Goal: Information Seeking & Learning: Learn about a topic

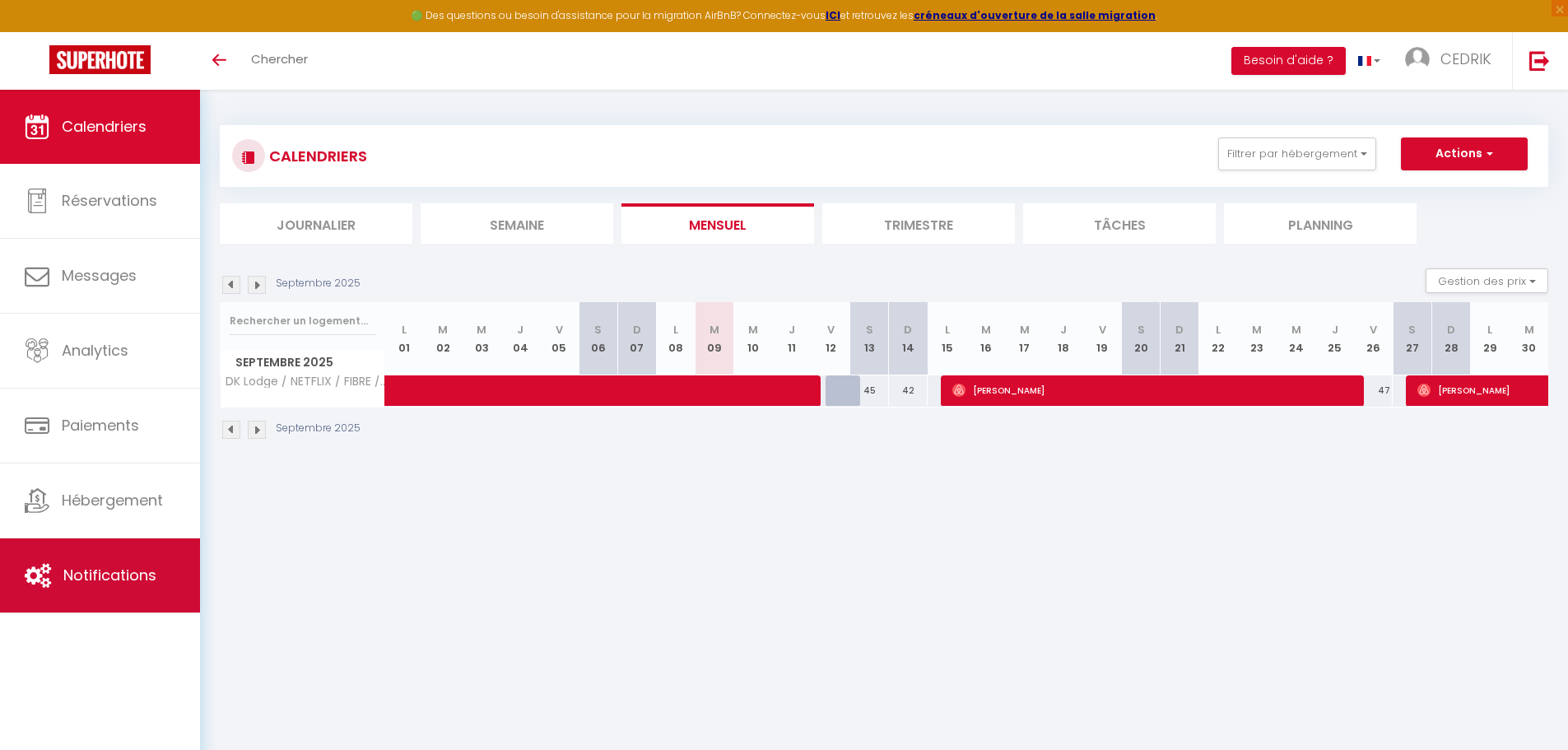
click at [92, 566] on span "Notifications" at bounding box center [110, 576] width 93 height 21
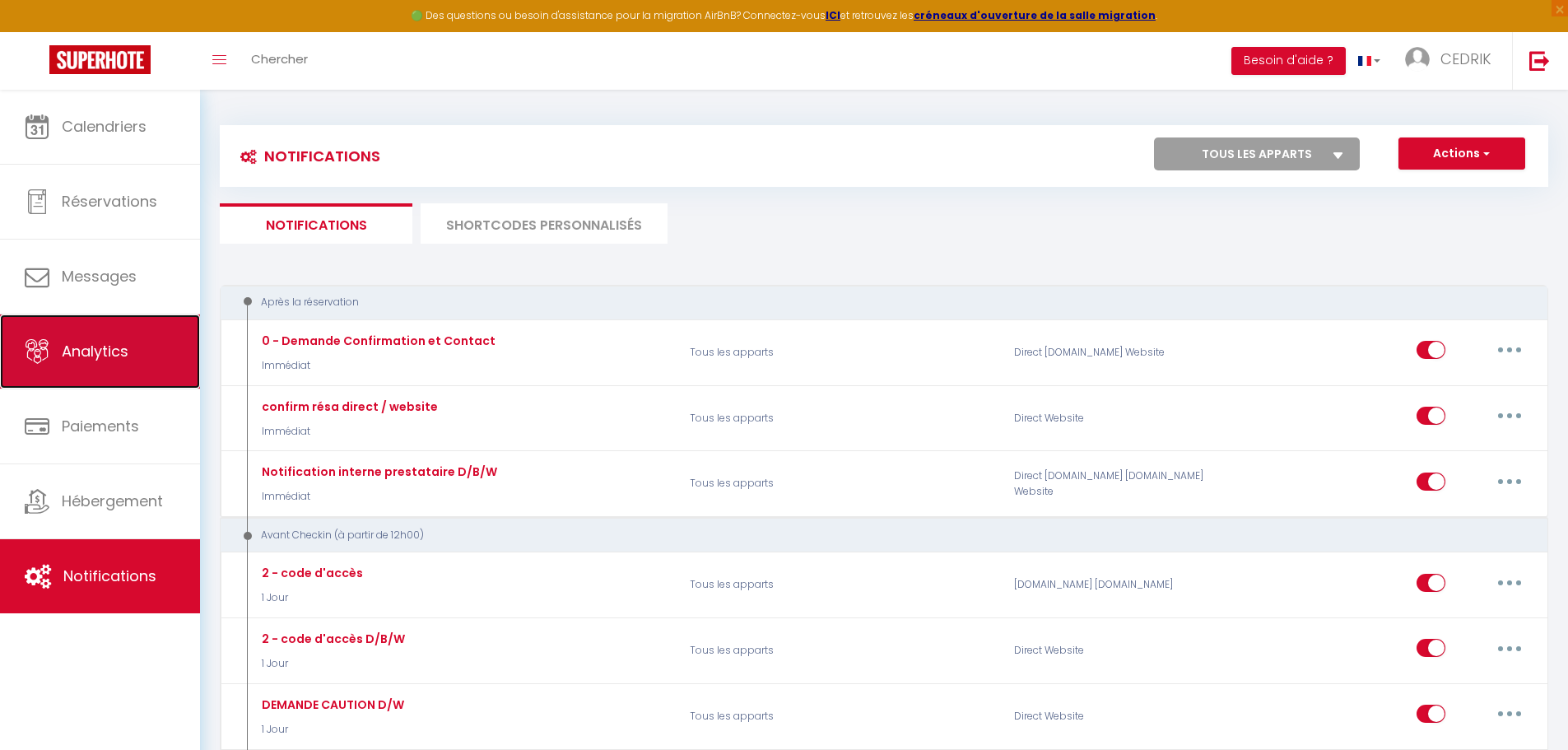
click at [97, 349] on span "Analytics" at bounding box center [95, 351] width 66 height 21
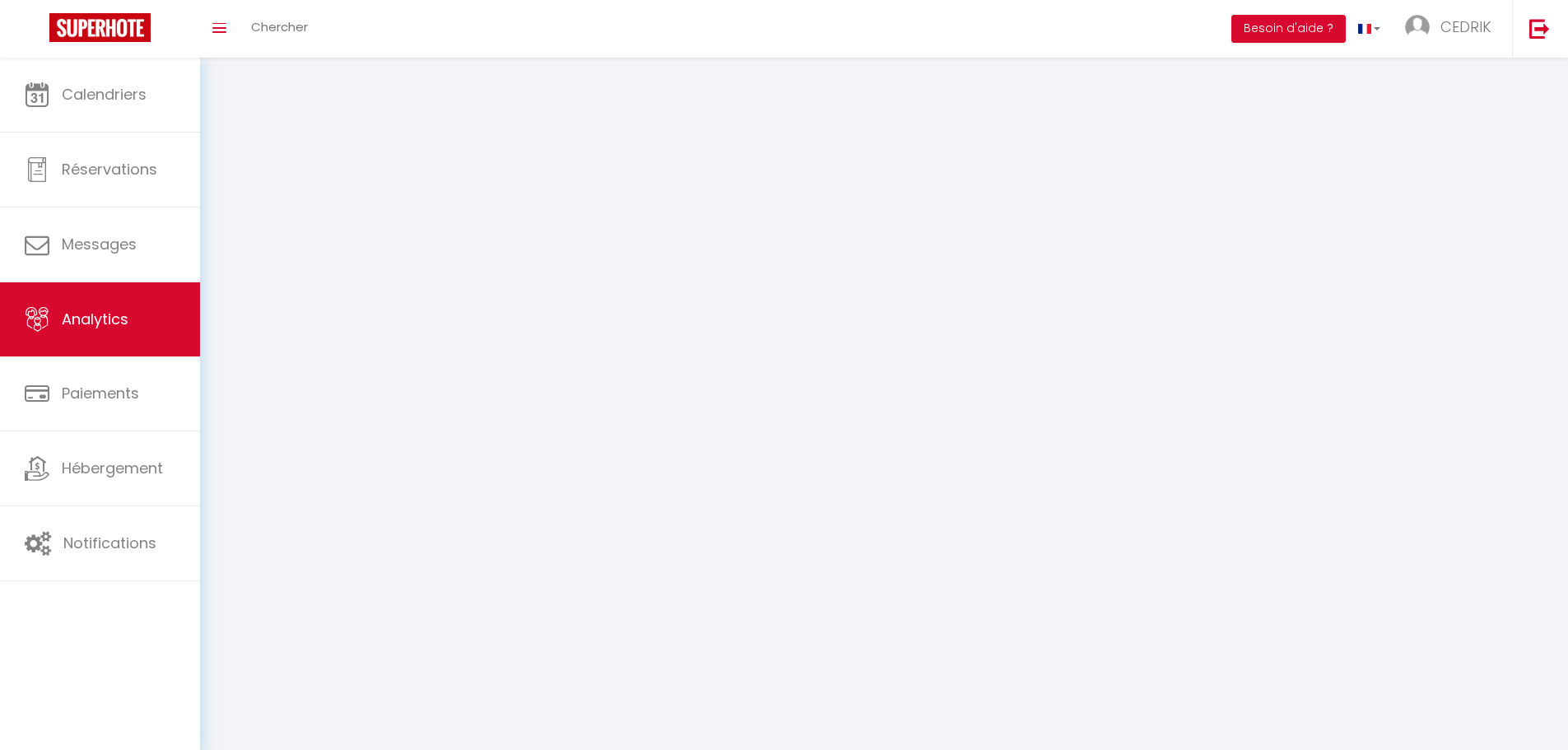
select select "2025"
select select "9"
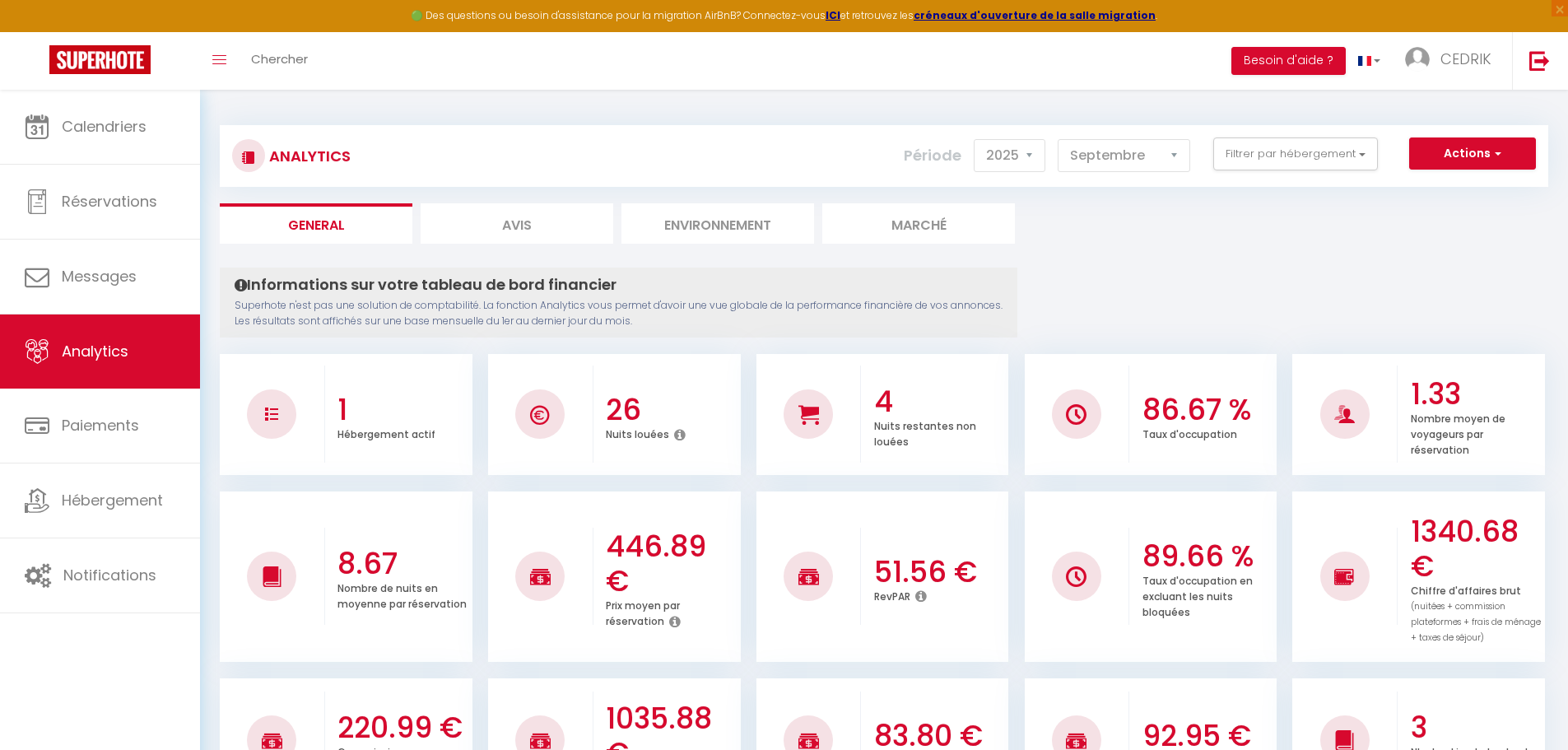
click at [957, 220] on li "Marché" at bounding box center [918, 223] width 193 height 40
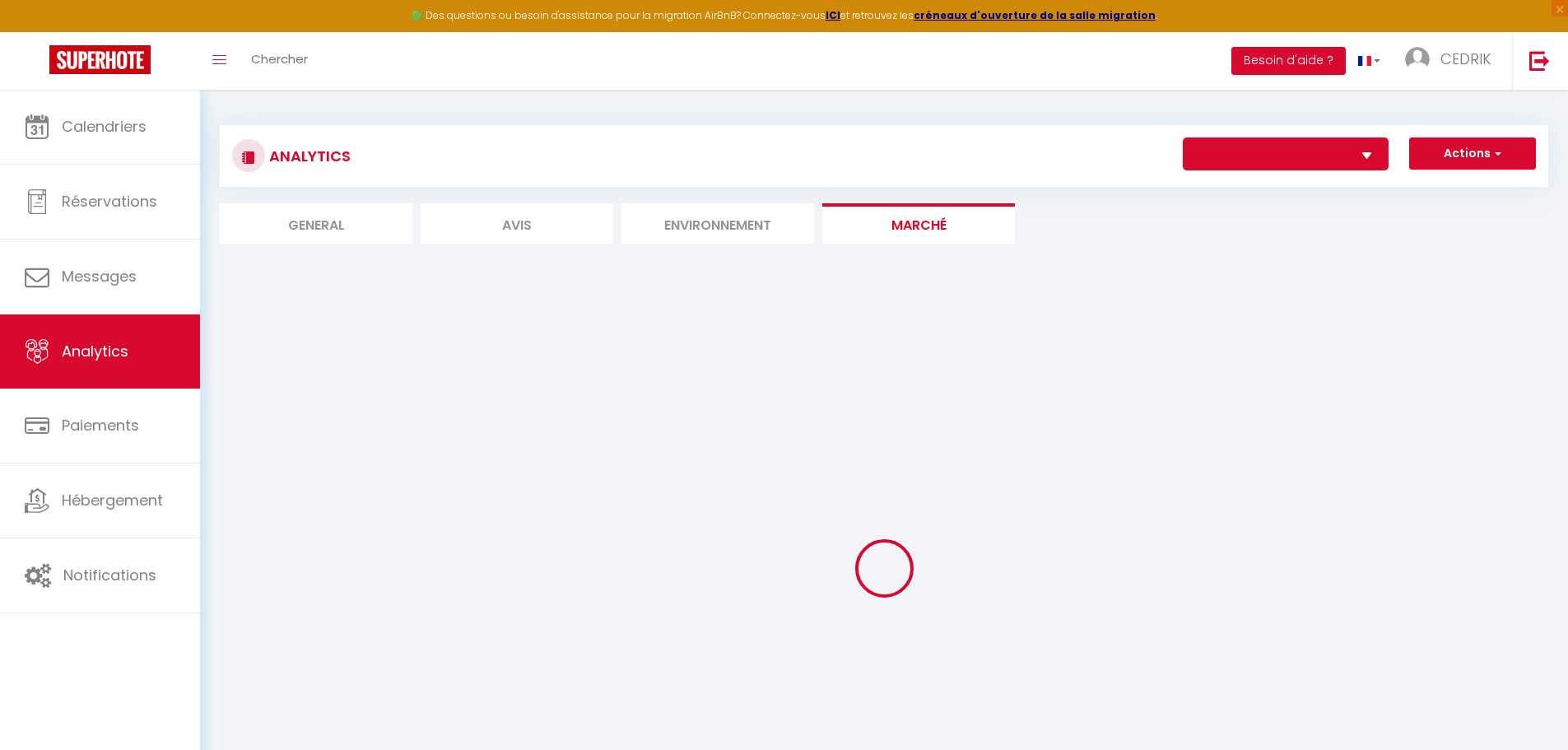
select select "50044"
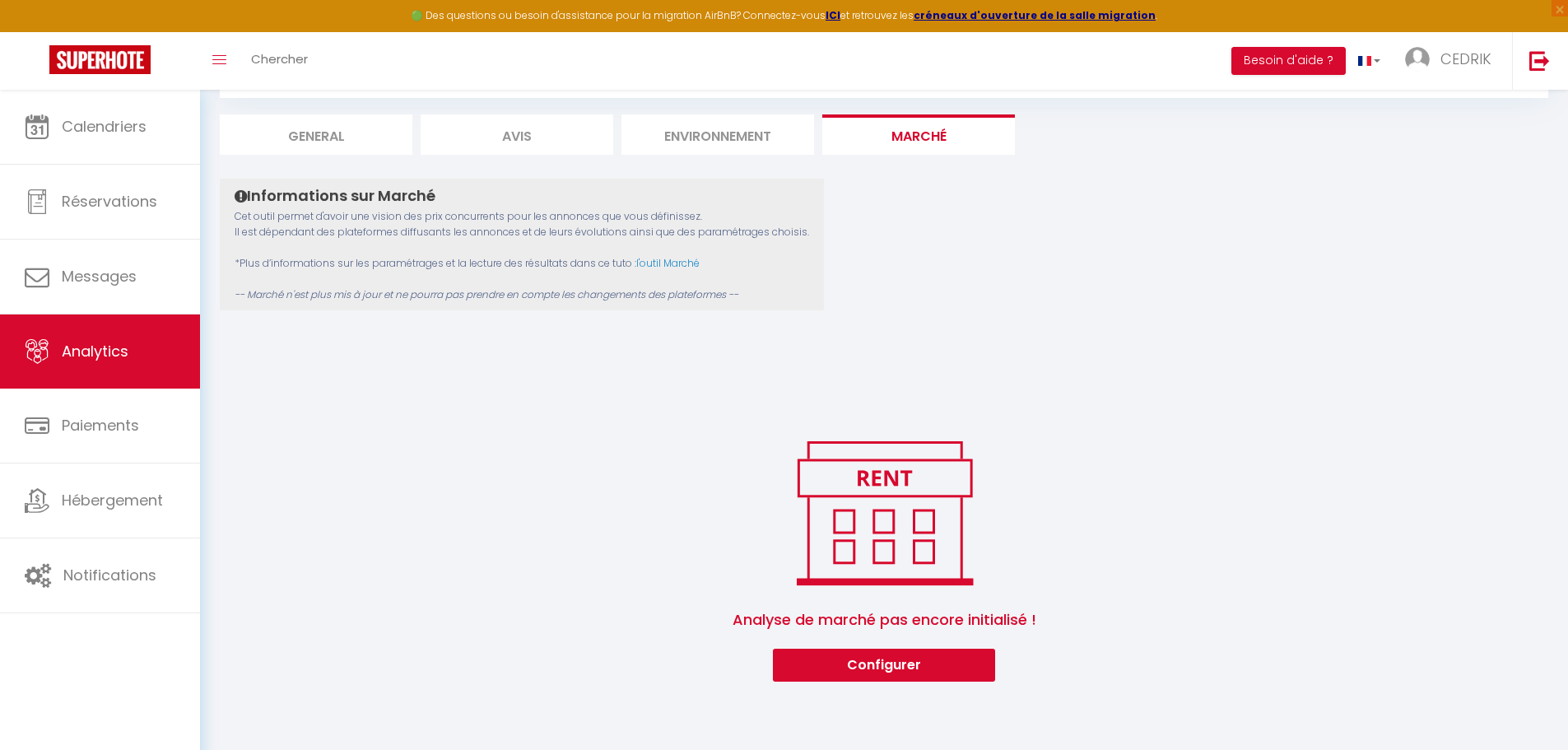
scroll to position [90, 0]
click at [886, 663] on button "Configurer" at bounding box center [884, 665] width 222 height 33
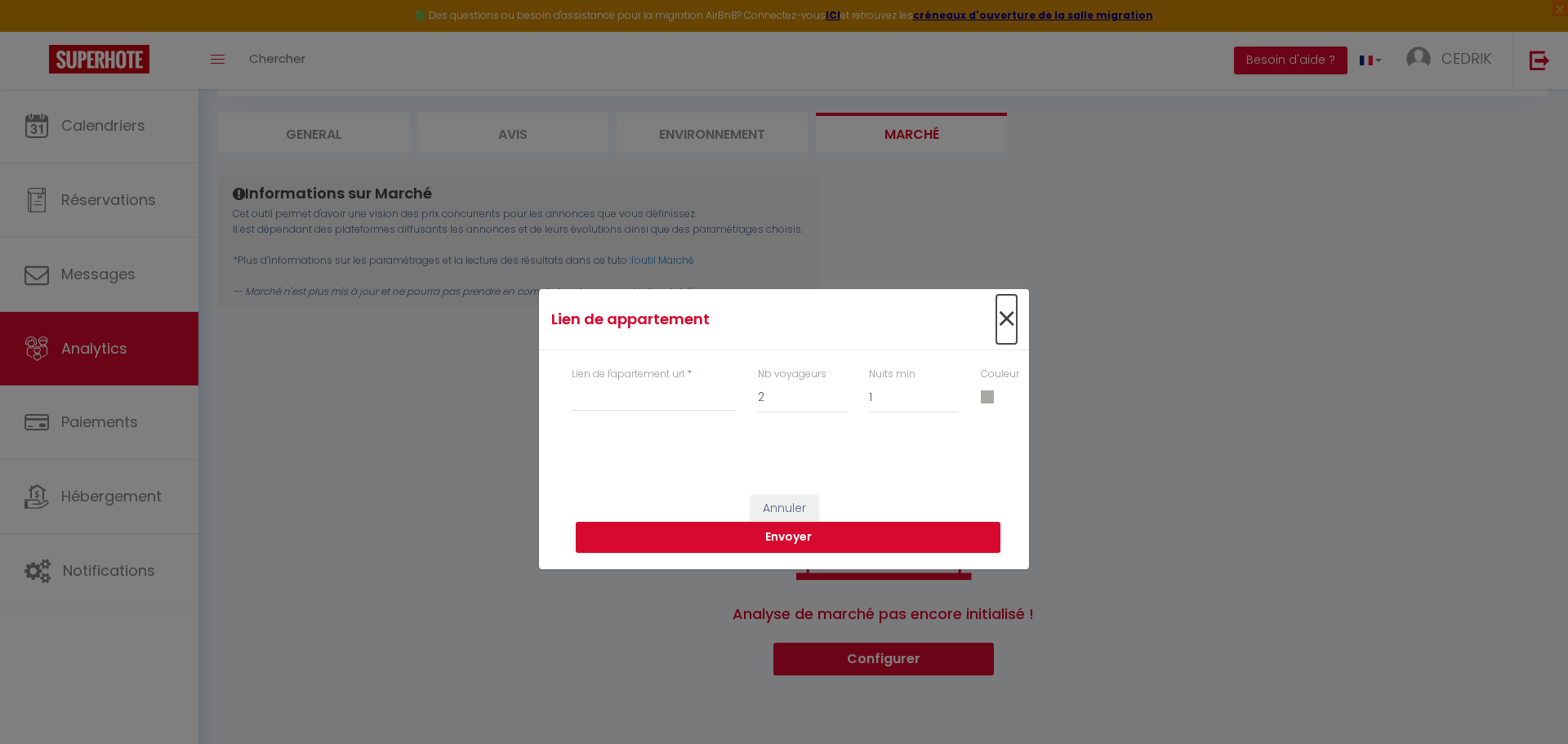
click at [1005, 315] on span "×" at bounding box center [1007, 319] width 21 height 49
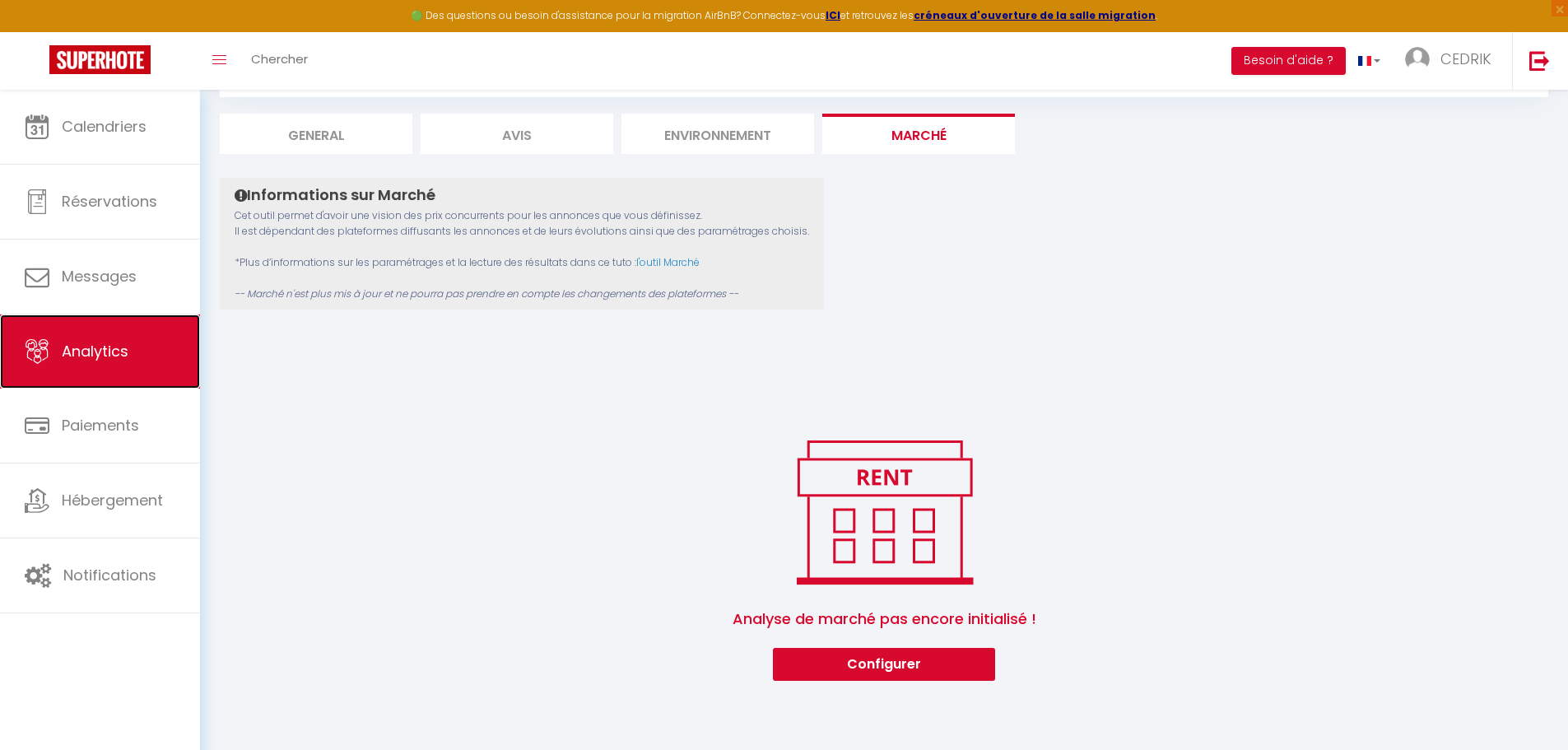
click at [100, 344] on span "Analytics" at bounding box center [95, 351] width 66 height 21
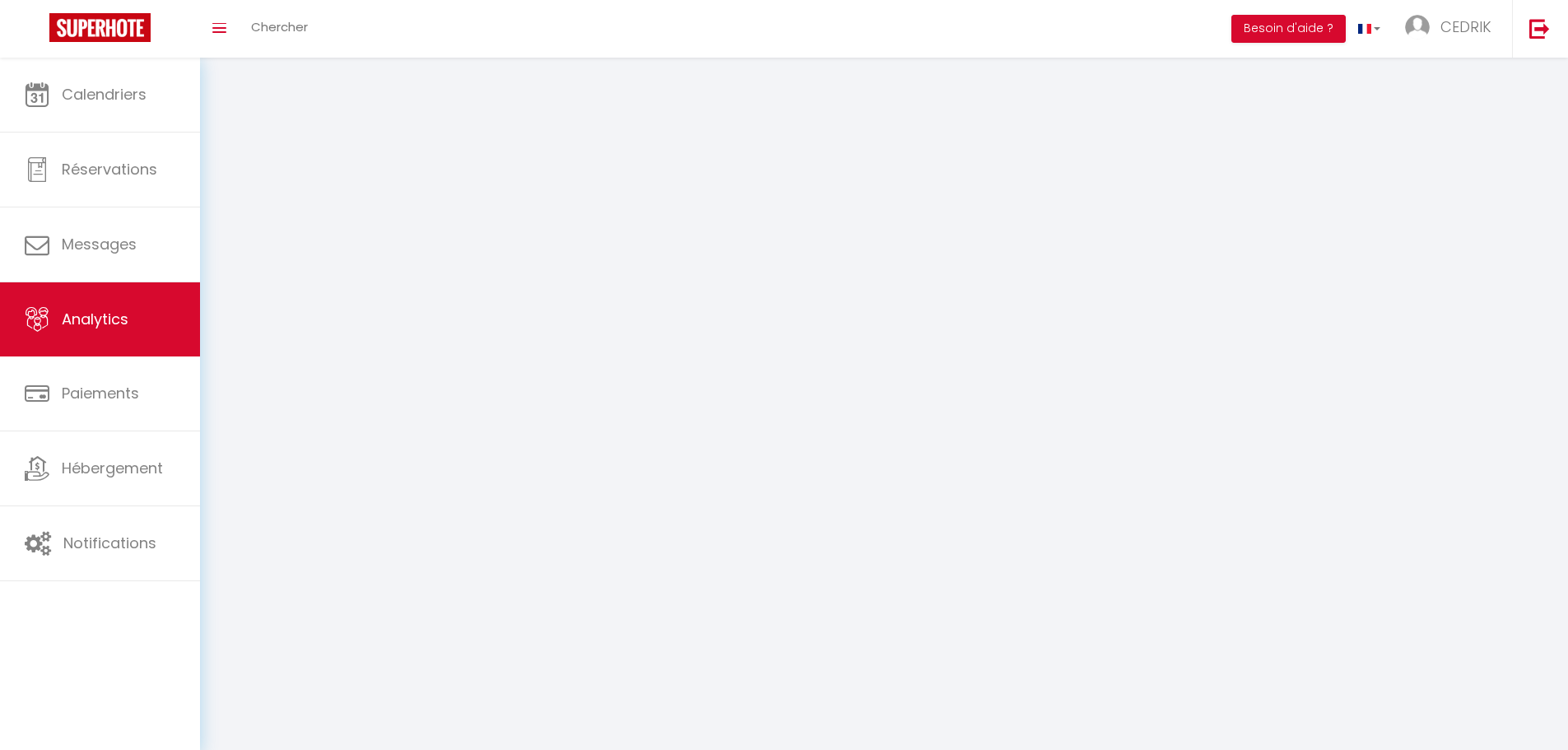
select select "2025"
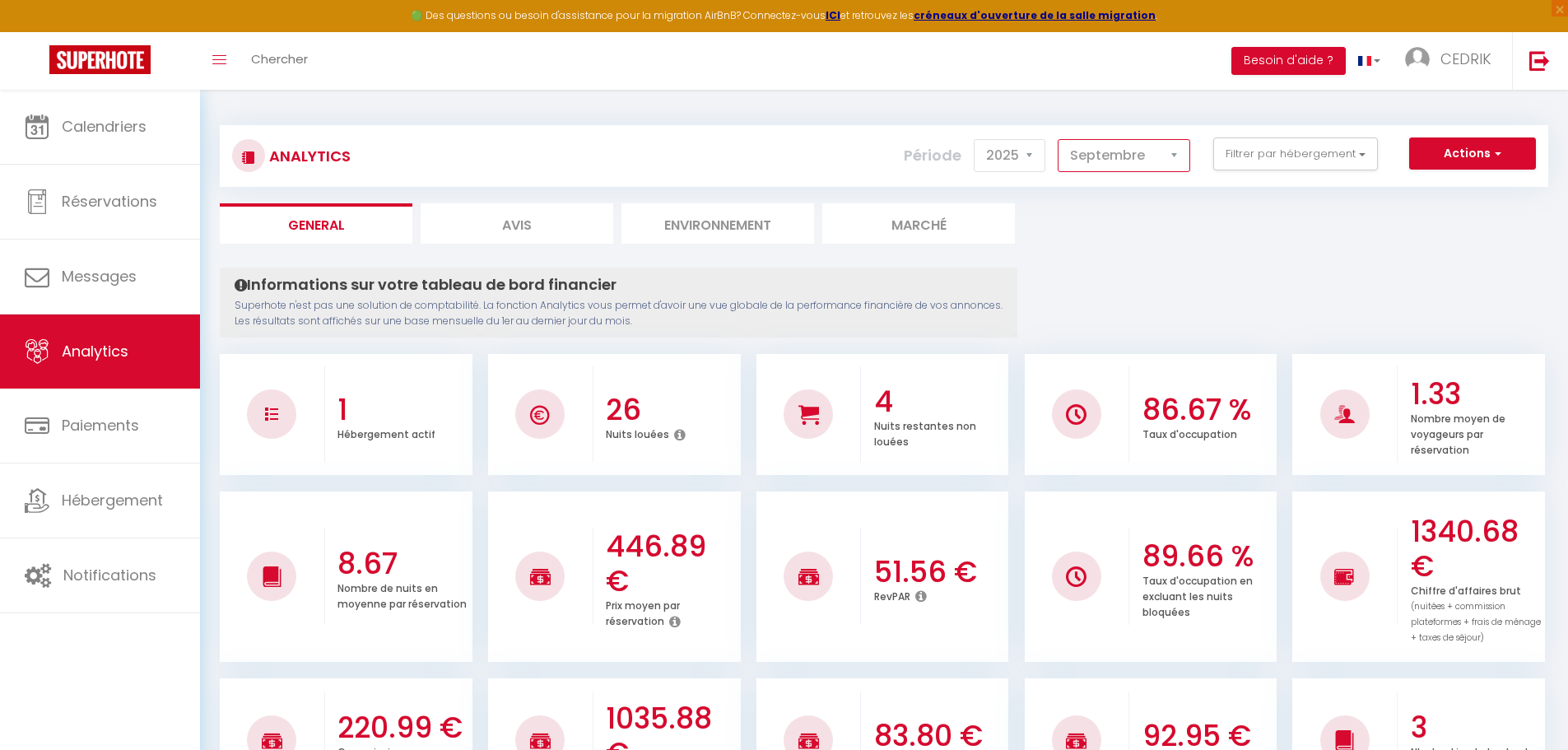
click at [1176, 160] on select "[PERSON_NAME] Mars [PERSON_NAME] Juin Juillet Août Septembre Octobre Novembre D…" at bounding box center [1123, 156] width 132 height 33
select select "1"
click at [1058, 140] on select "[PERSON_NAME] Mars [PERSON_NAME] Juin Juillet Août Septembre Octobre Novembre D…" at bounding box center [1123, 156] width 132 height 33
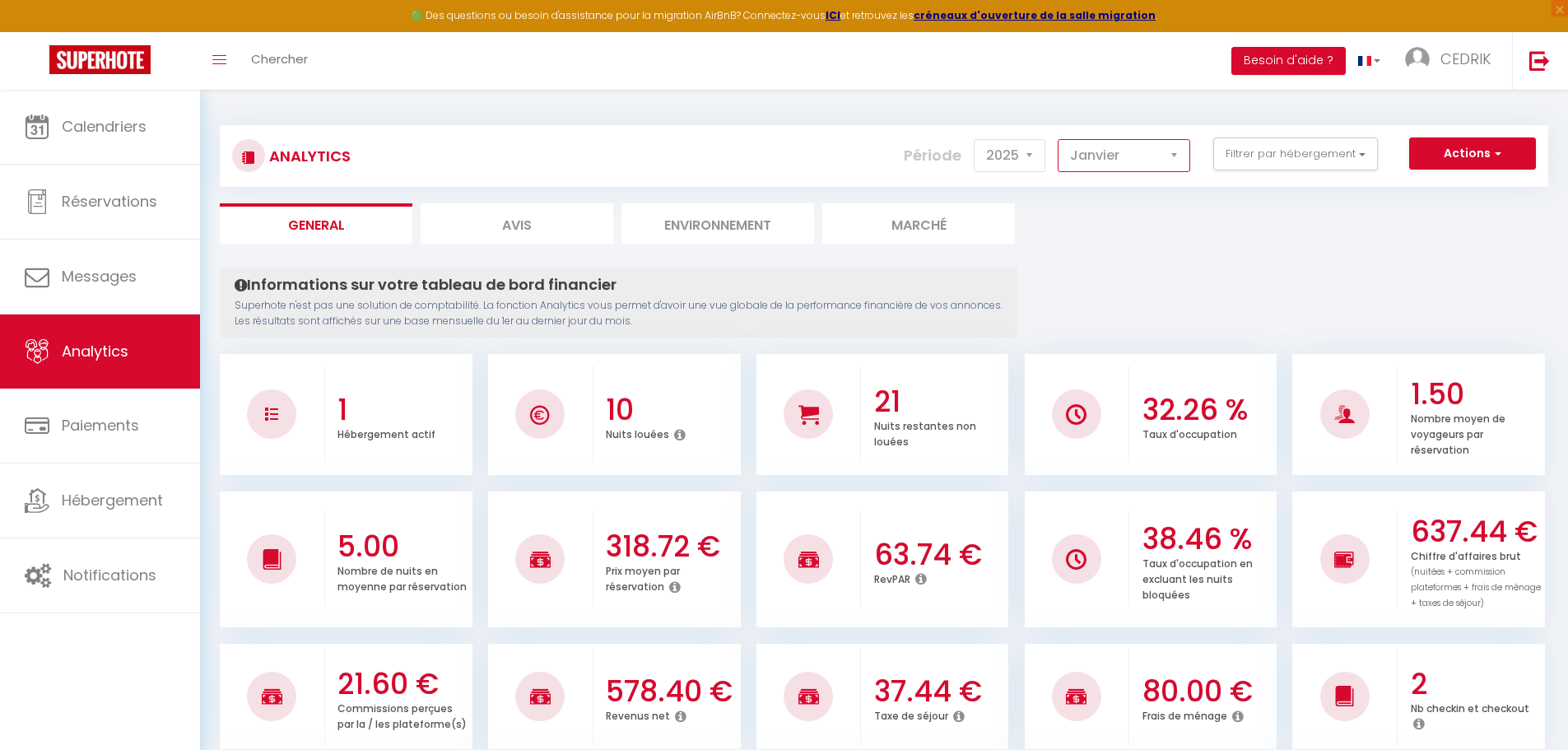
click at [1174, 152] on select "[PERSON_NAME] Mars [PERSON_NAME] Juin Juillet Août Septembre Octobre Novembre D…" at bounding box center [1123, 156] width 132 height 33
click at [329, 225] on li "General" at bounding box center [316, 223] width 193 height 40
click at [542, 215] on li "Avis" at bounding box center [517, 223] width 193 height 40
select select "2025"
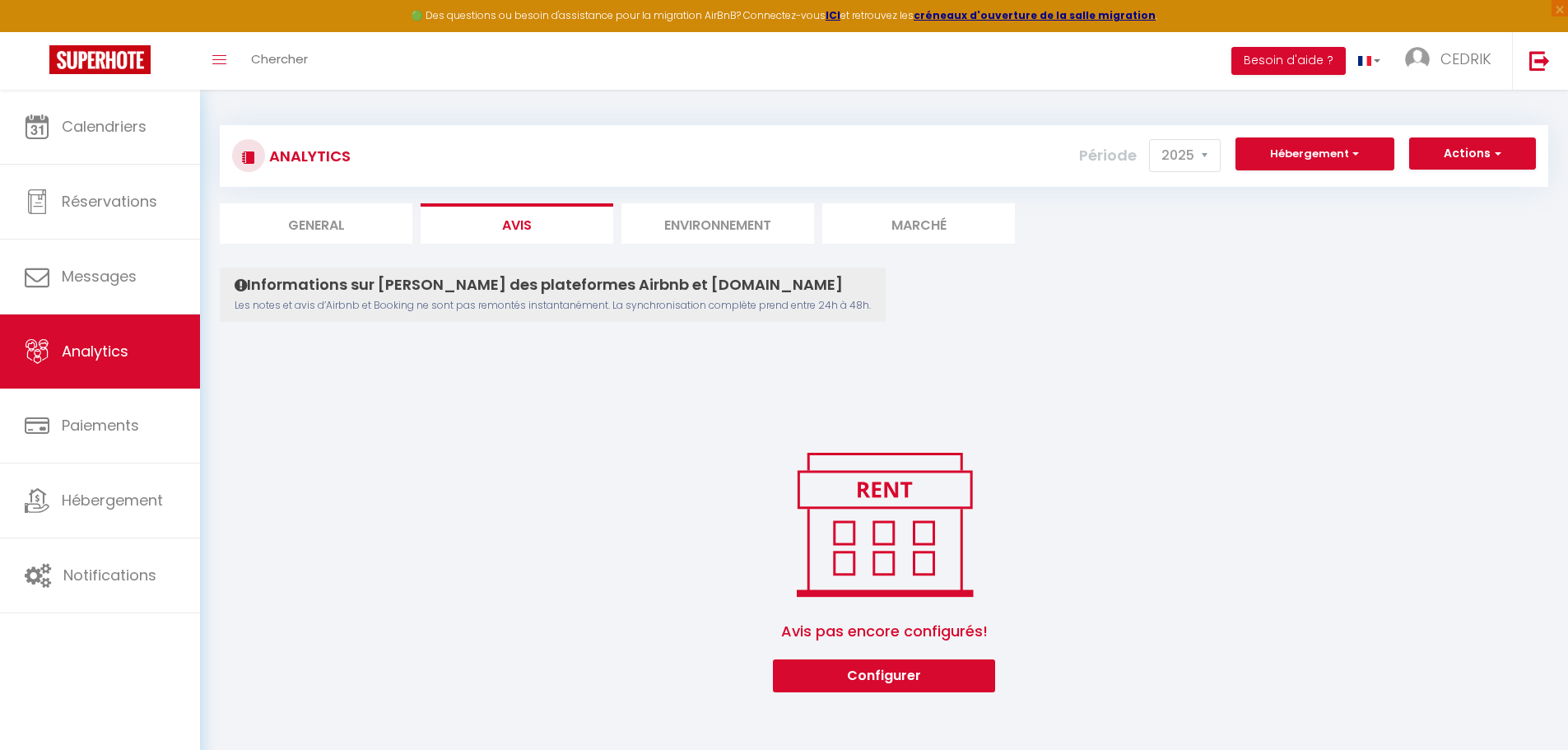
click at [342, 232] on li "General" at bounding box center [316, 223] width 193 height 40
select select "2025"
select select "9"
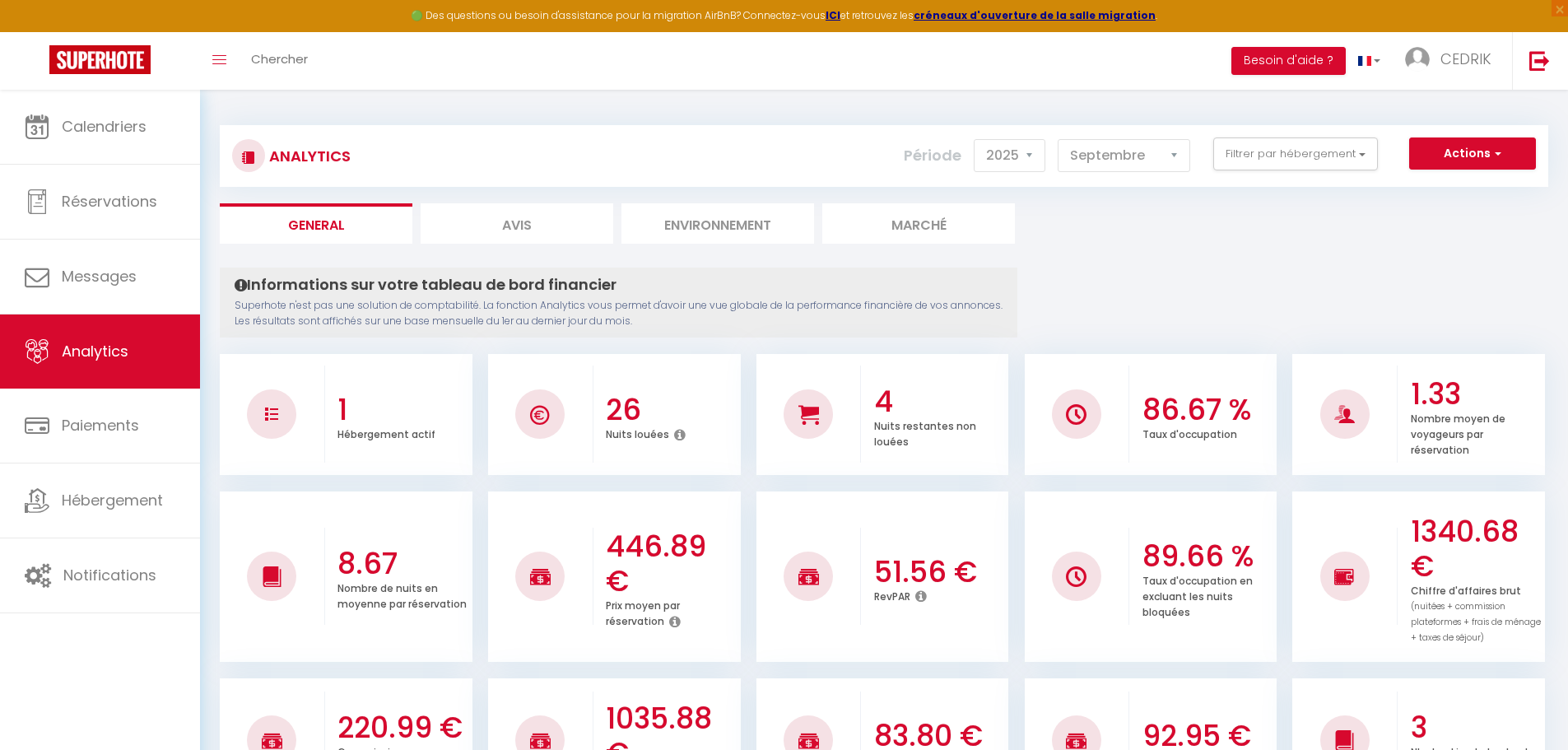
click at [696, 219] on li "Environnement" at bounding box center [717, 223] width 193 height 40
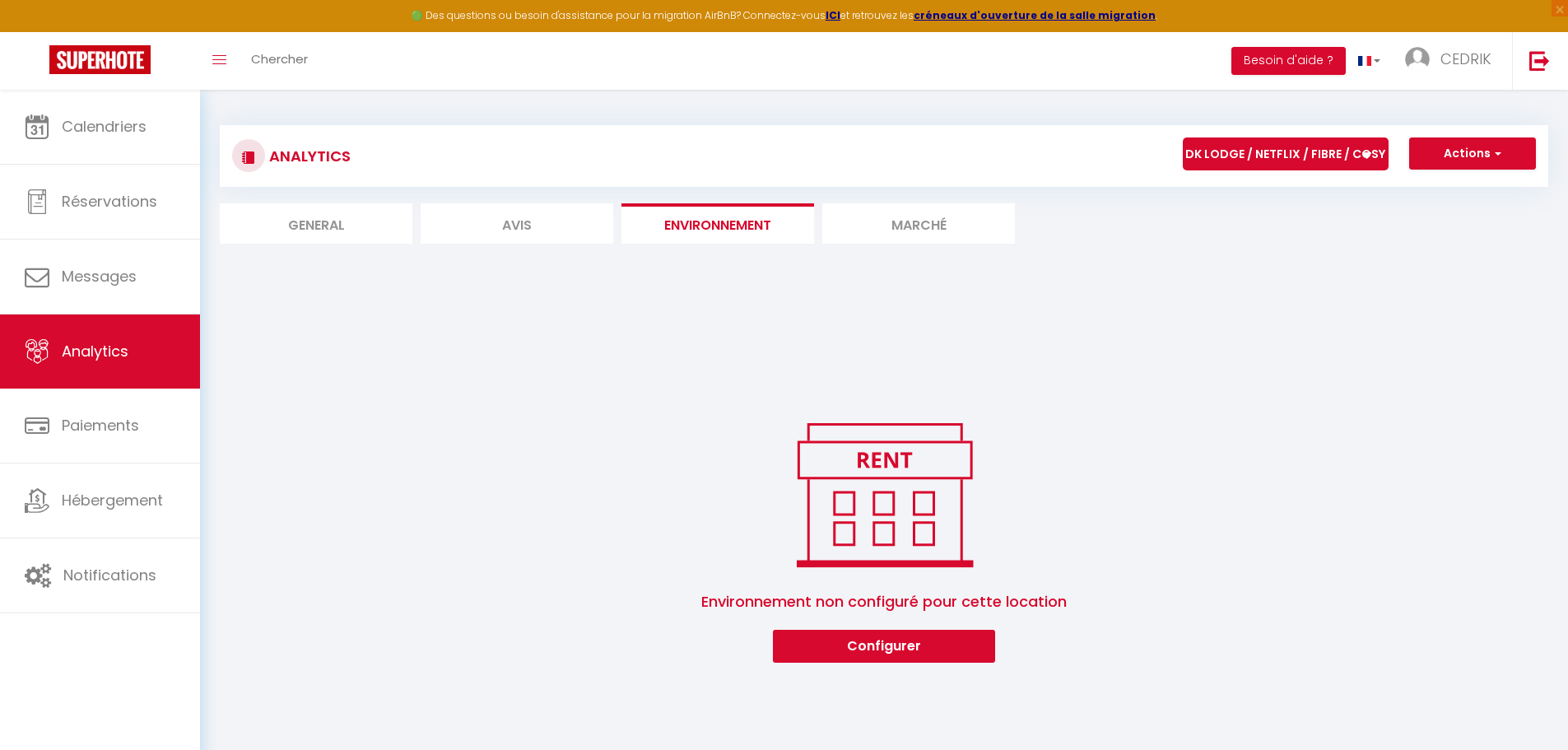
click at [323, 232] on li "General" at bounding box center [316, 223] width 193 height 40
select select "2025"
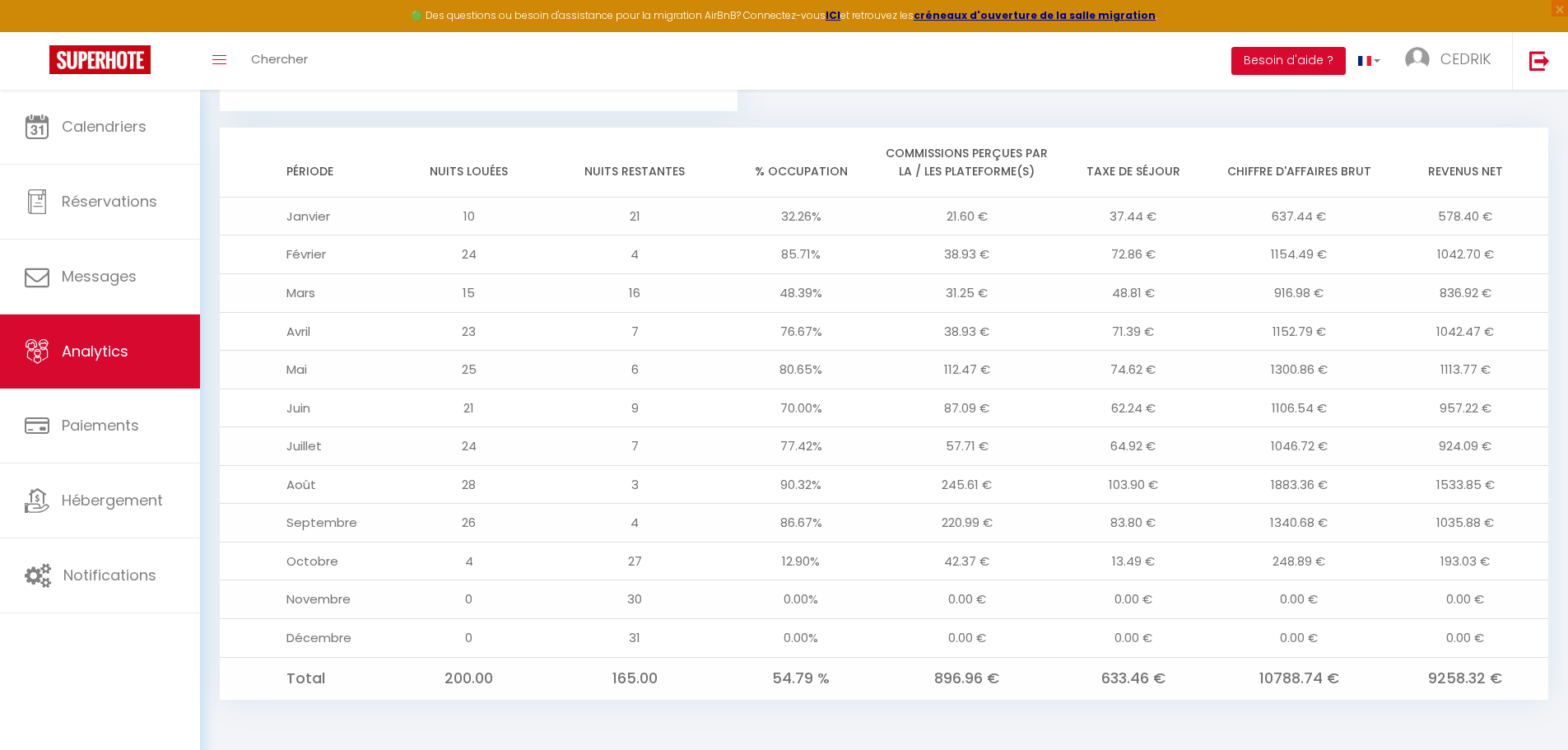
scroll to position [1324, 0]
click at [316, 205] on td "Janvier" at bounding box center [302, 215] width 166 height 38
click at [314, 221] on td "Janvier" at bounding box center [302, 215] width 166 height 38
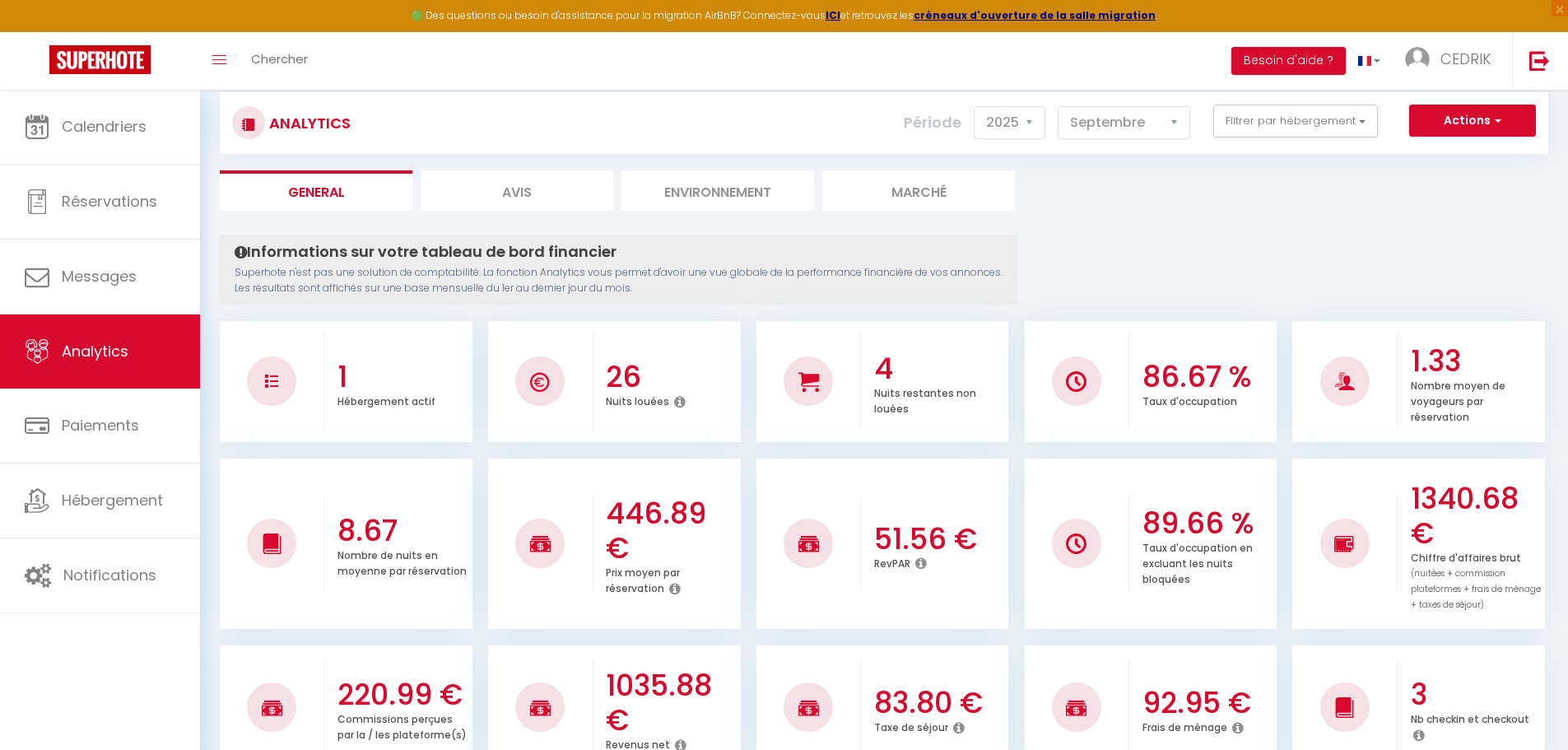
scroll to position [6, 0]
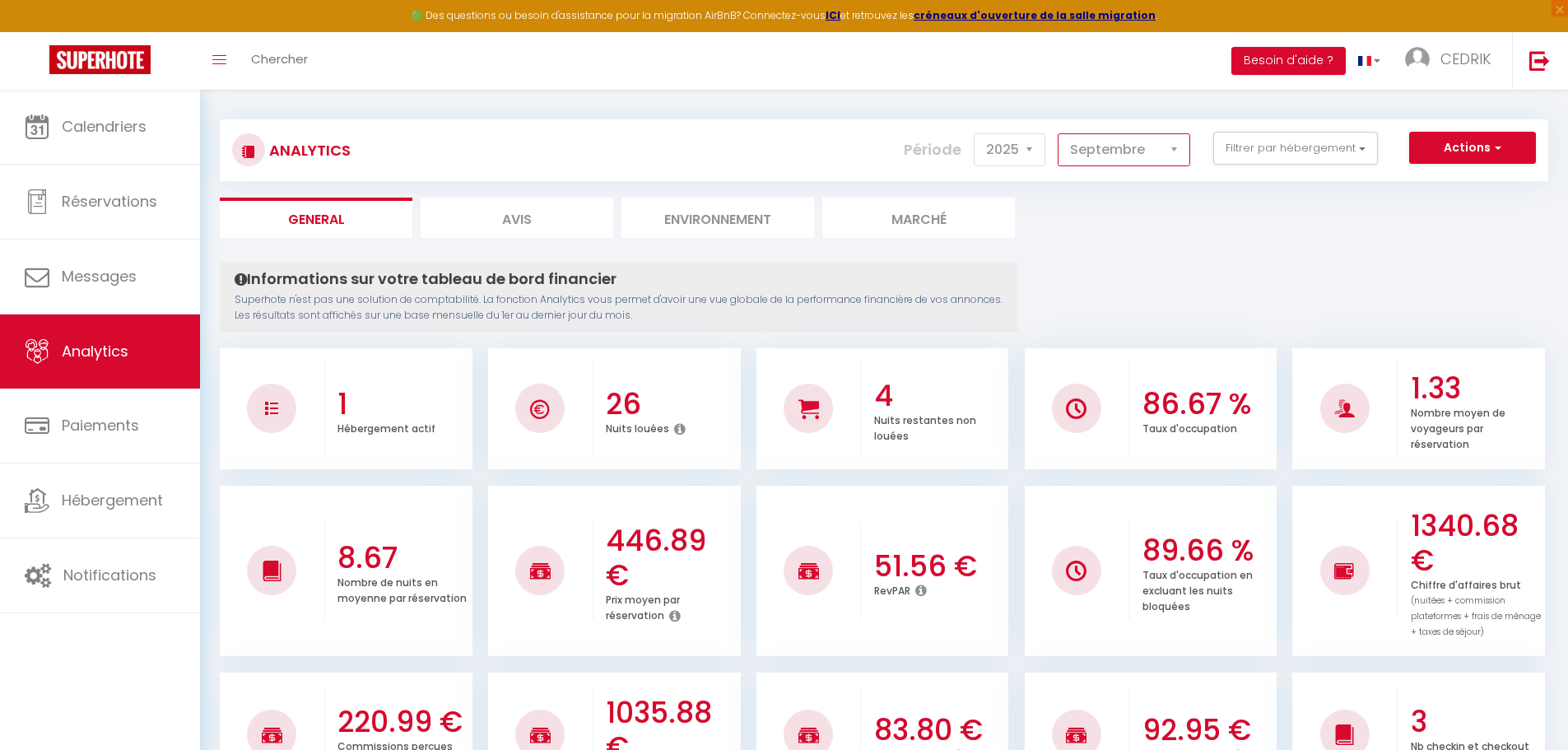
click at [1179, 145] on select "[PERSON_NAME] Mars [PERSON_NAME] Juin Juillet Août Septembre Octobre Novembre D…" at bounding box center [1123, 150] width 132 height 33
click at [1058, 133] on select "[PERSON_NAME] Mars [PERSON_NAME] Juin Juillet Août Septembre Octobre Novembre D…" at bounding box center [1123, 150] width 132 height 33
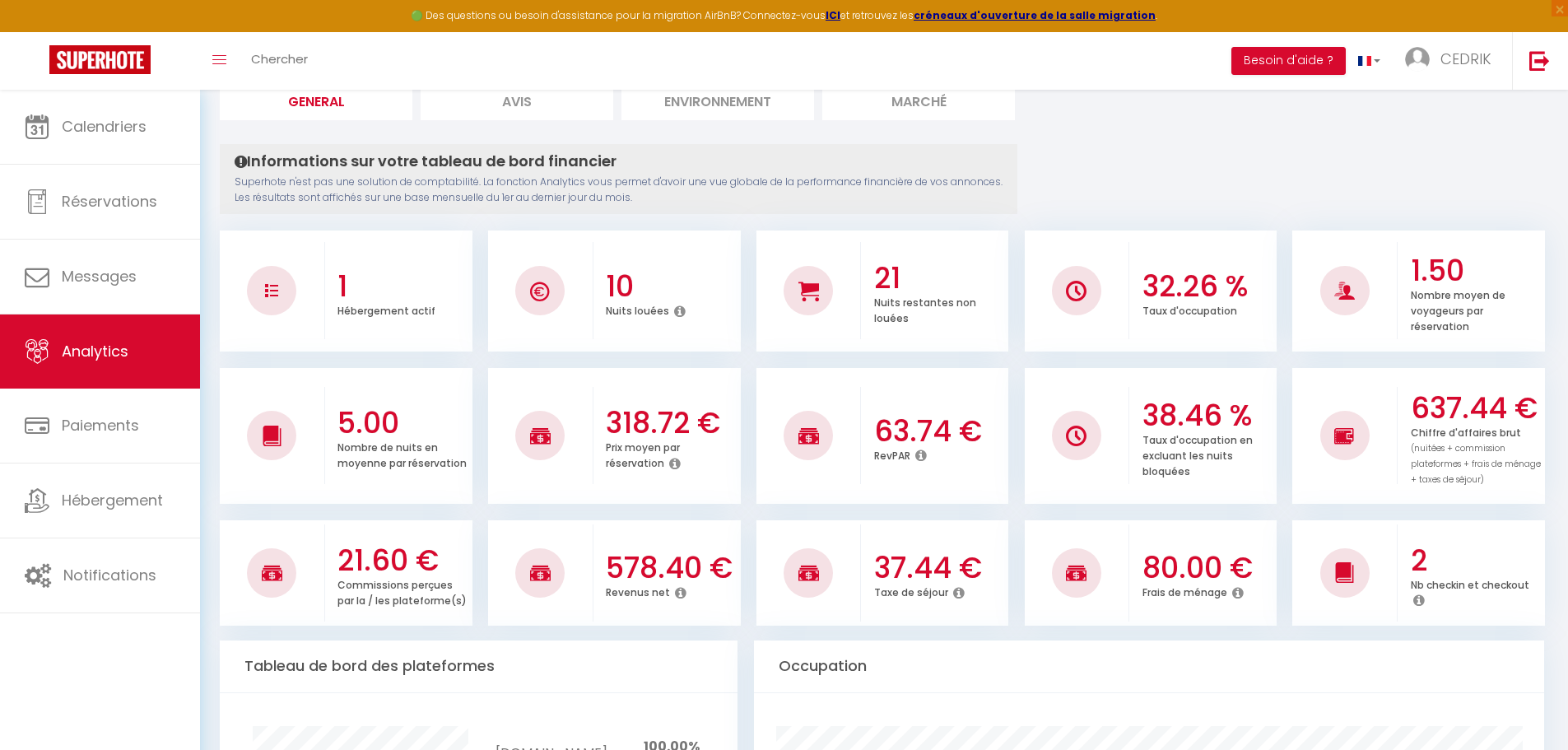
scroll to position [170, 0]
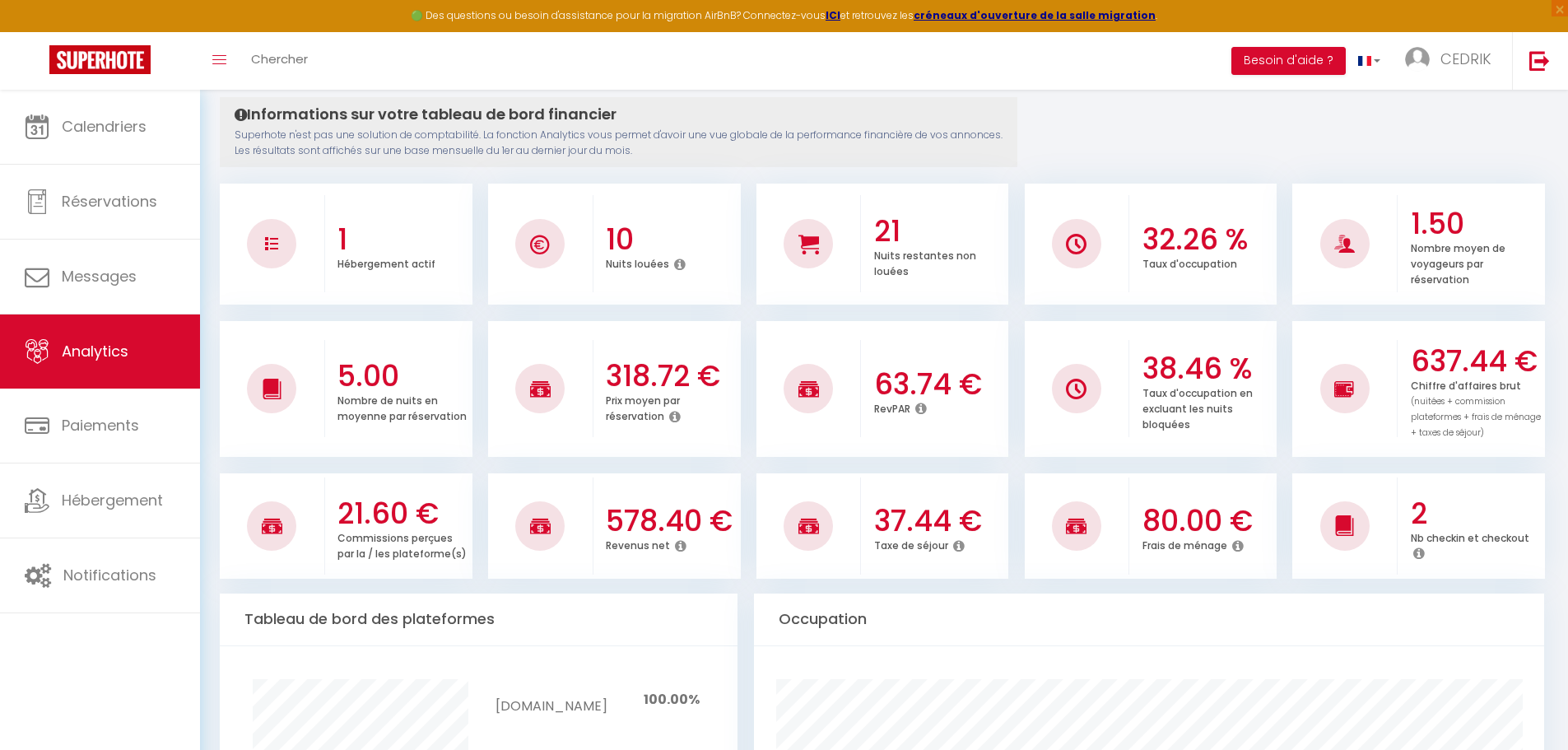
click at [1232, 545] on icon at bounding box center [1238, 546] width 11 height 13
click at [1236, 540] on icon at bounding box center [1238, 546] width 11 height 13
click at [1237, 544] on icon at bounding box center [1238, 546] width 11 height 13
click at [1241, 549] on icon at bounding box center [1238, 546] width 11 height 13
click at [1235, 547] on icon at bounding box center [1238, 546] width 11 height 13
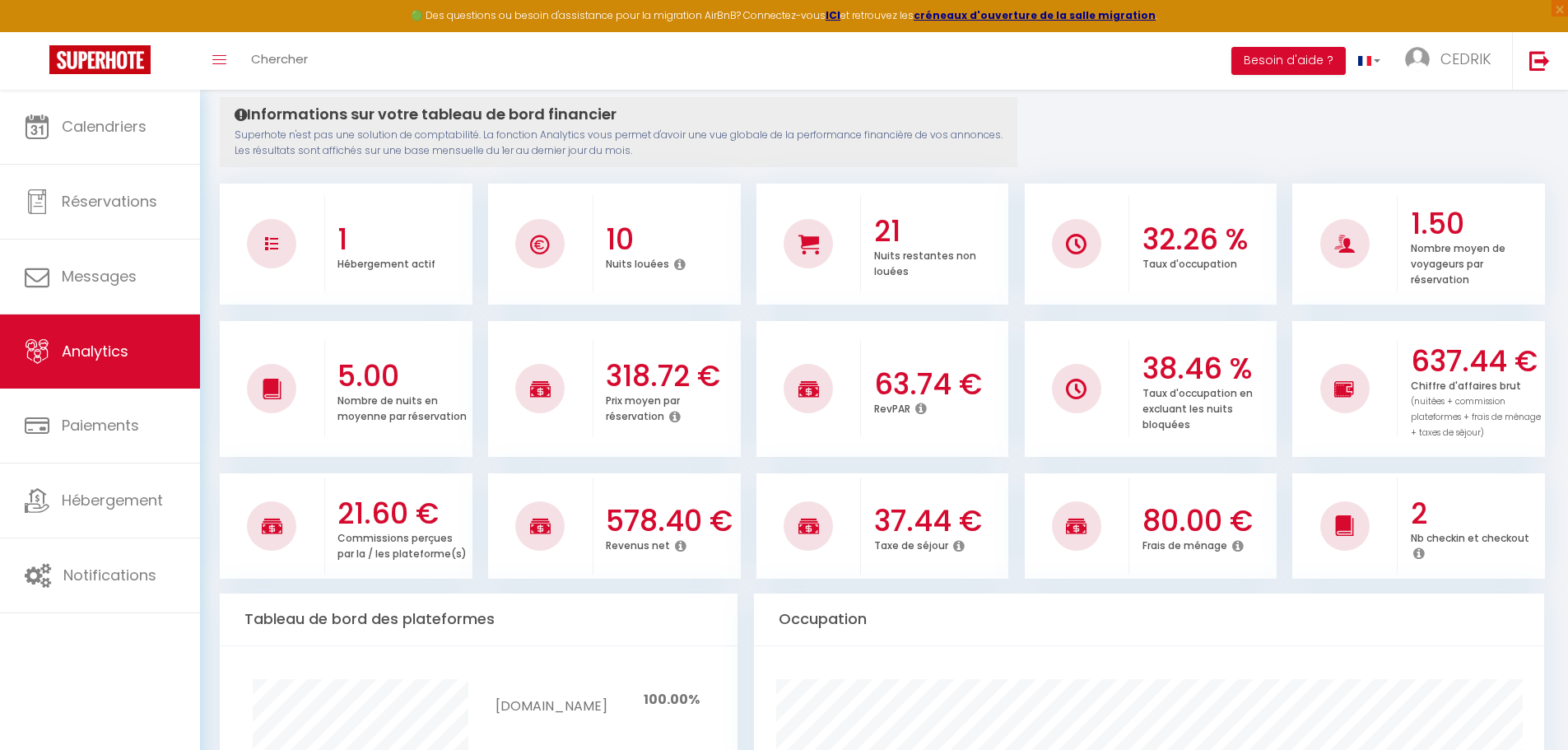
click at [1240, 546] on icon at bounding box center [1238, 546] width 11 height 13
click at [1232, 510] on h3 "80.00 €" at bounding box center [1208, 522] width 131 height 35
click at [1145, 518] on h3 "80.00 €" at bounding box center [1208, 522] width 131 height 35
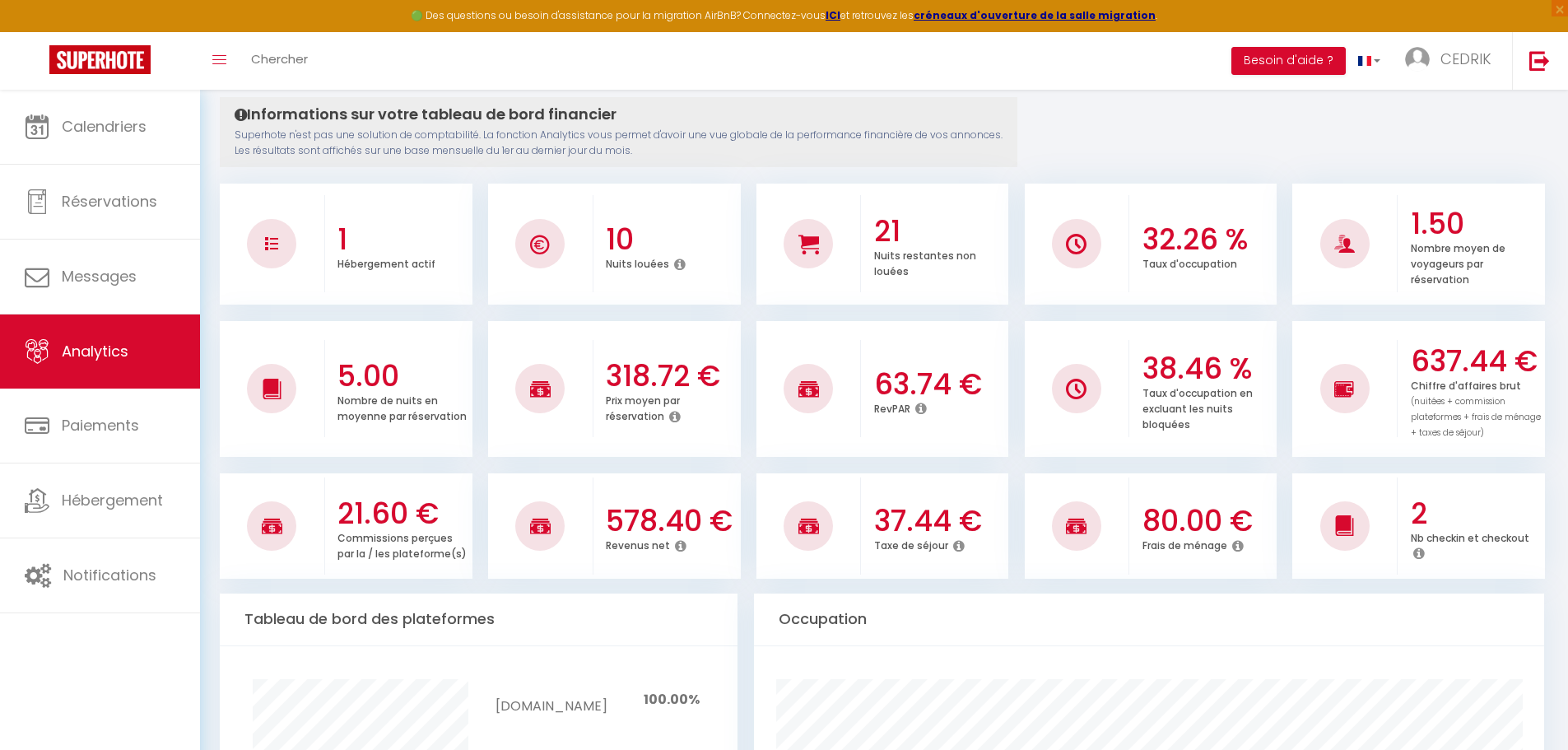
click at [1094, 523] on div at bounding box center [1076, 526] width 50 height 50
click at [1419, 551] on icon at bounding box center [1418, 553] width 11 height 13
drag, startPoint x: 1419, startPoint y: 548, endPoint x: 1426, endPoint y: 562, distance: 15.7
click at [1426, 562] on div "Nb checkin et checkout" at bounding box center [1476, 547] width 131 height 31
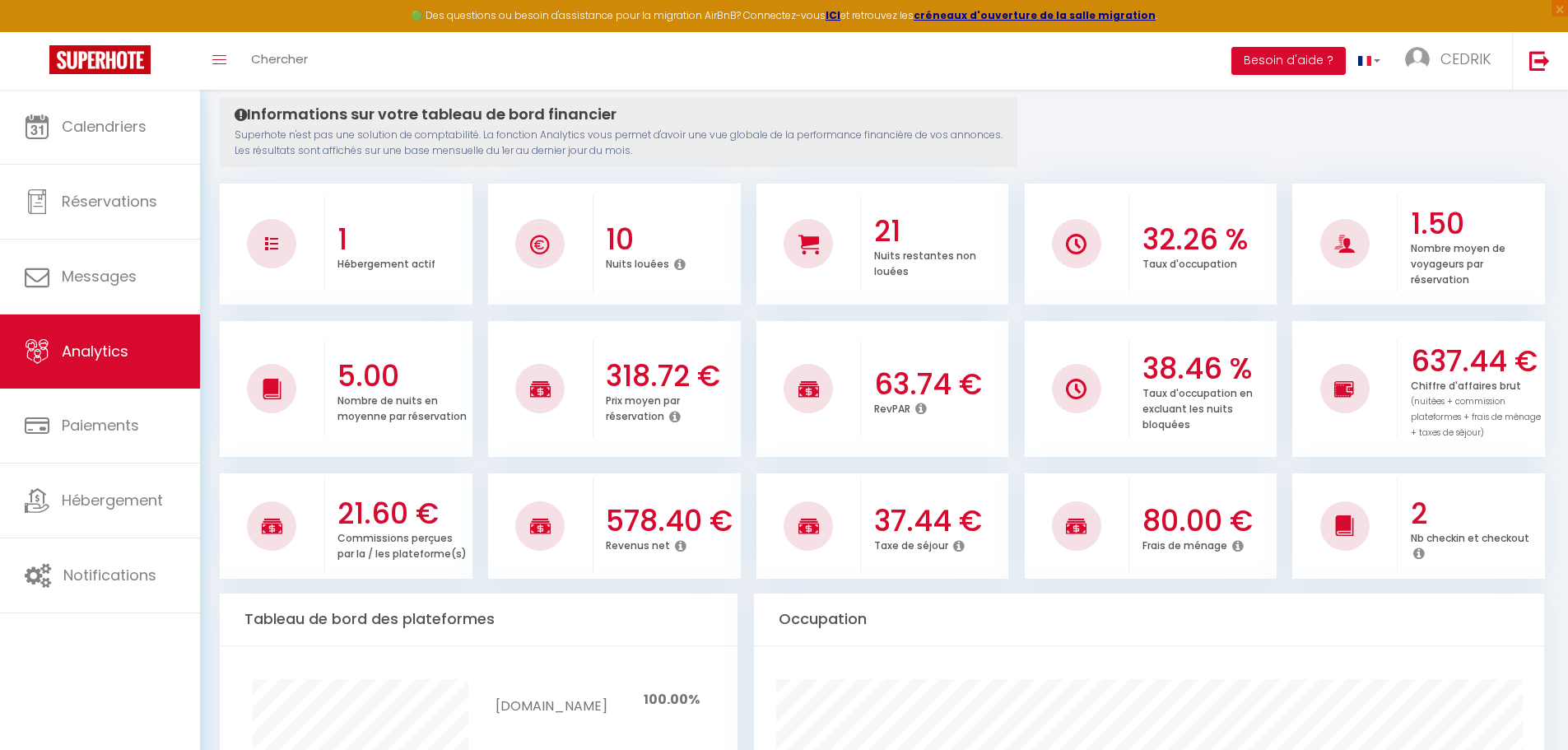
click at [1422, 557] on icon at bounding box center [1418, 553] width 11 height 13
click at [1419, 550] on icon at bounding box center [1418, 553] width 11 height 13
click at [1417, 556] on icon at bounding box center [1418, 553] width 11 height 13
click at [1416, 554] on icon at bounding box center [1418, 553] width 11 height 13
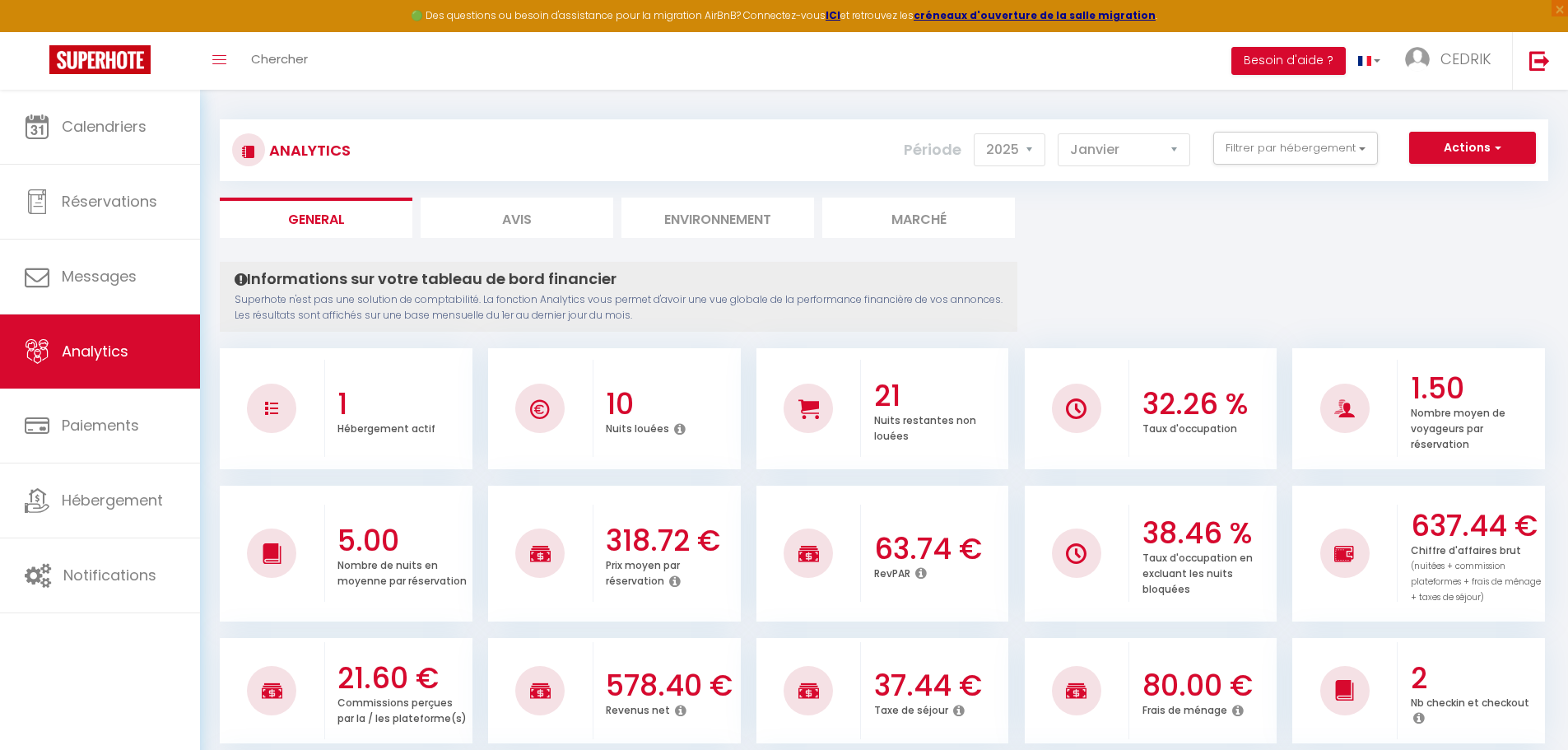
scroll to position [0, 0]
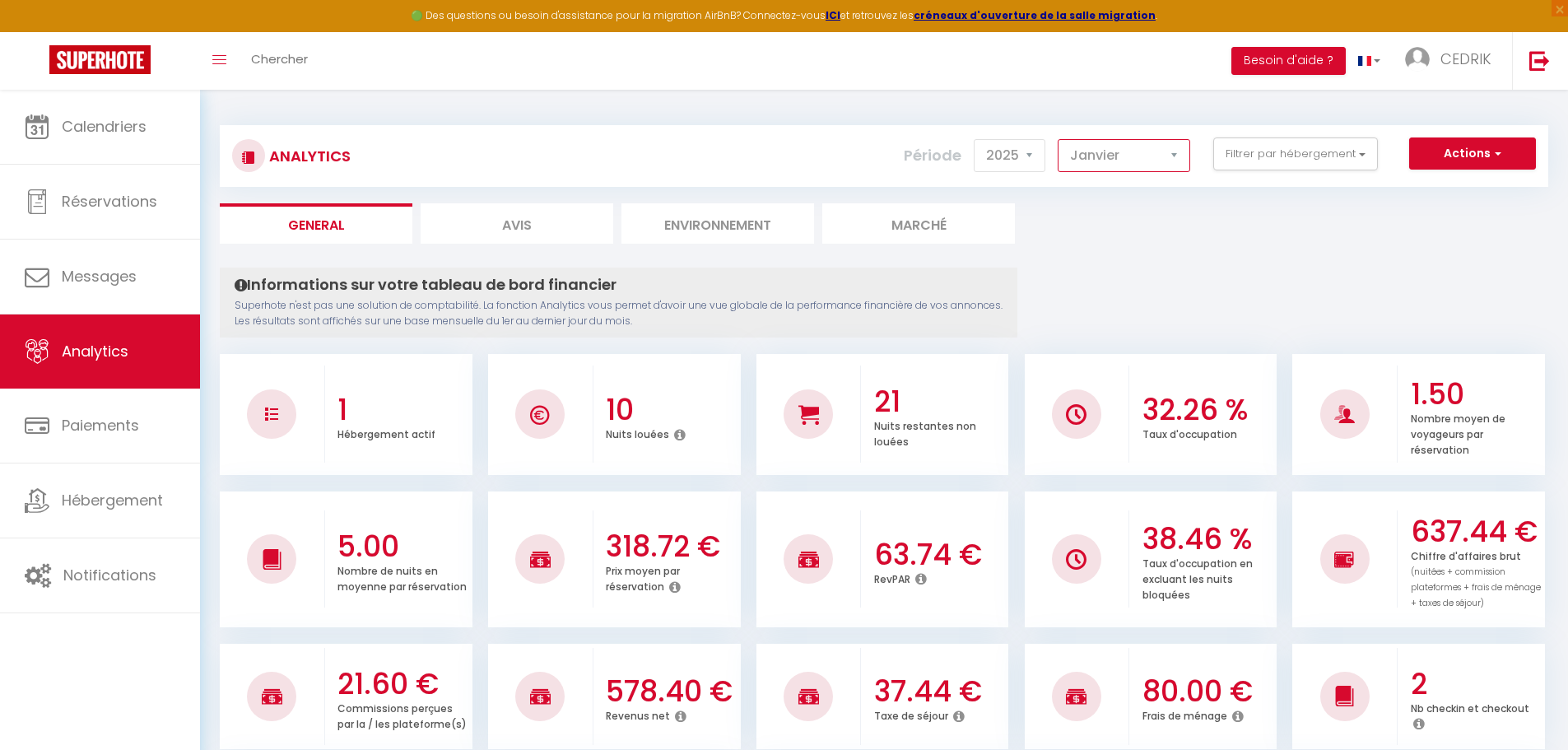
click at [1178, 153] on select "[PERSON_NAME] Mars [PERSON_NAME] Juin Juillet Août Septembre Octobre Novembre D…" at bounding box center [1123, 156] width 132 height 33
click at [1493, 149] on span "button" at bounding box center [1495, 153] width 10 height 17
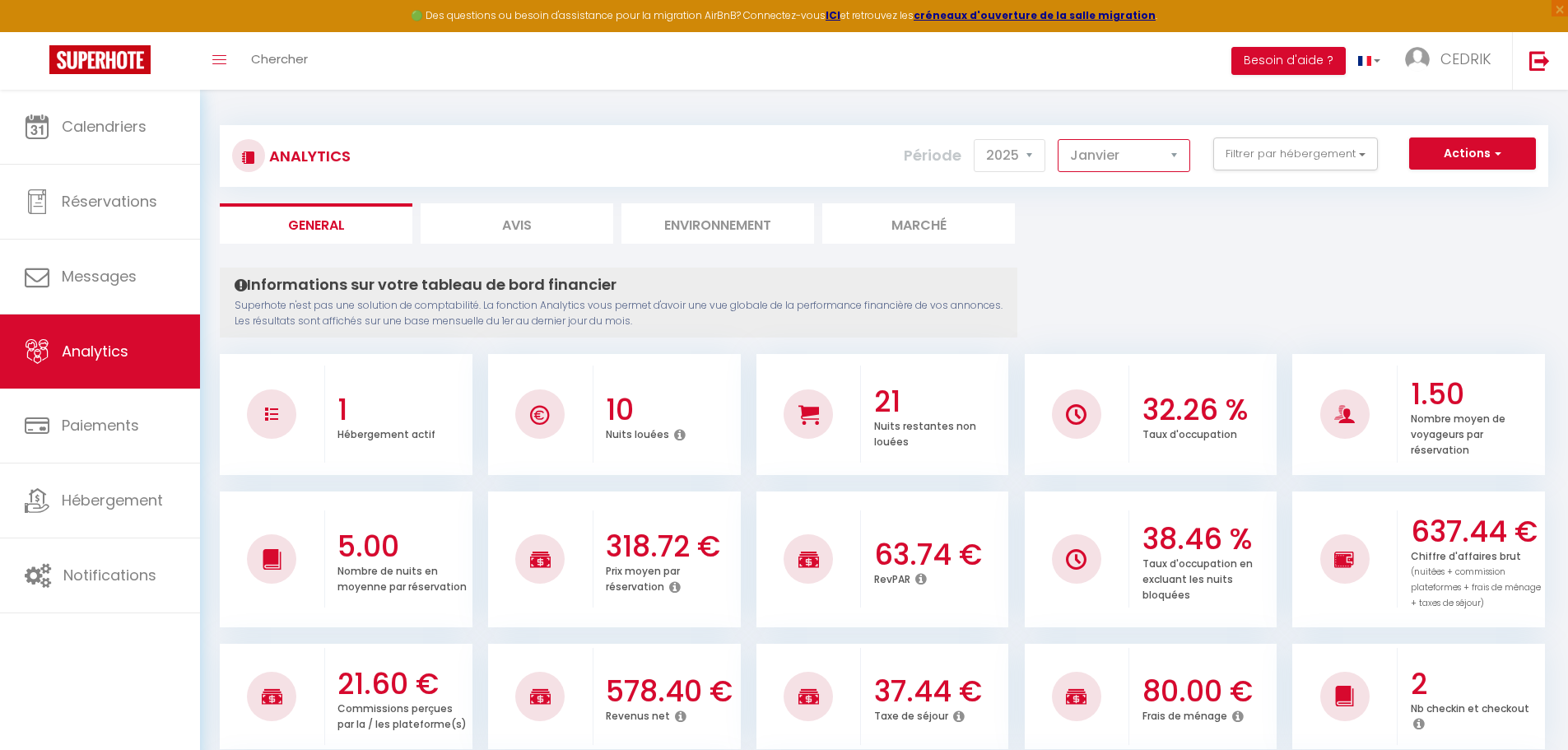
click at [1173, 151] on select "[PERSON_NAME] Mars [PERSON_NAME] Juin Juillet Août Septembre Octobre Novembre D…" at bounding box center [1123, 156] width 132 height 33
click at [1058, 140] on select "[PERSON_NAME] Mars [PERSON_NAME] Juin Juillet Août Septembre Octobre Novembre D…" at bounding box center [1123, 156] width 132 height 33
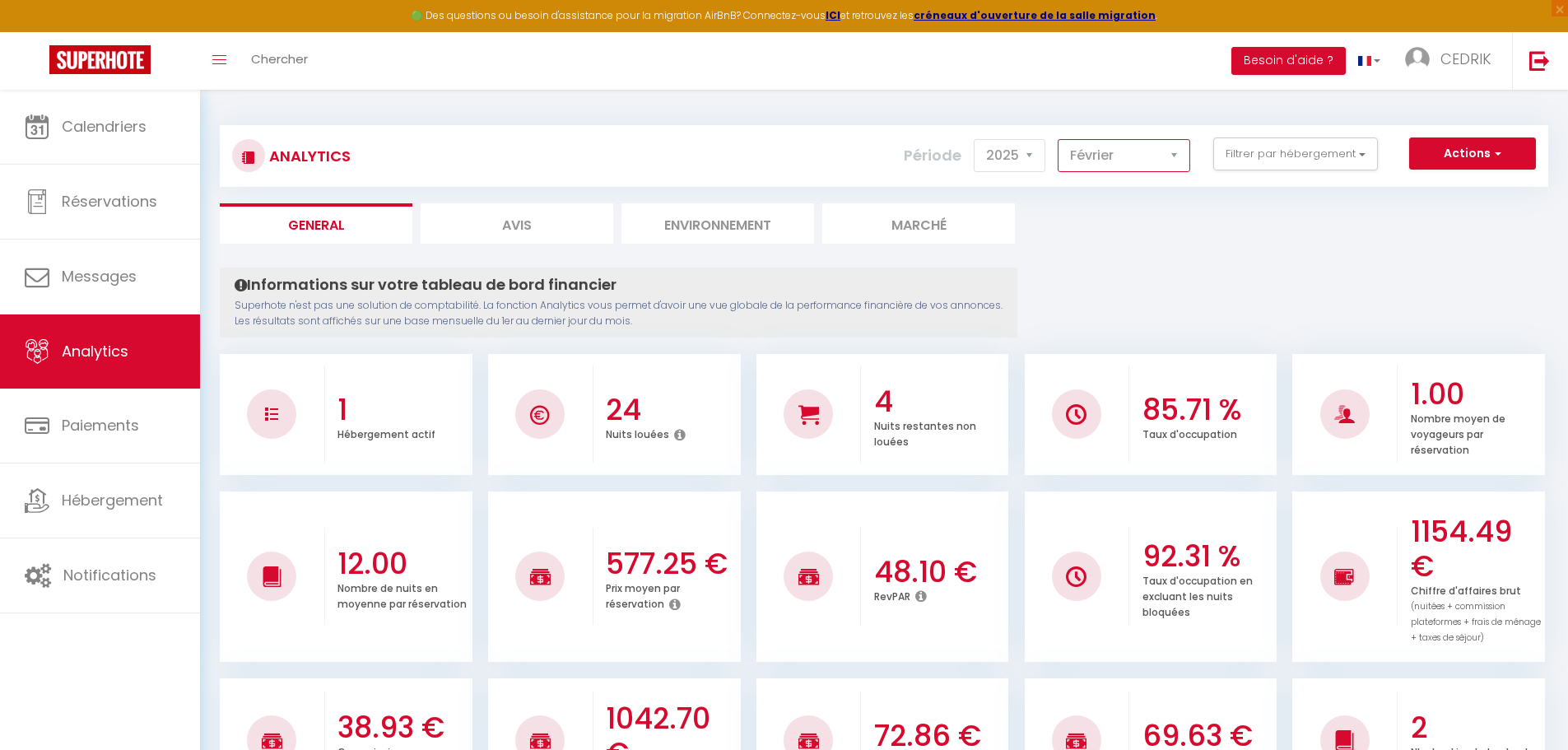
click at [1176, 151] on select "[PERSON_NAME] Mars [PERSON_NAME] Juin Juillet Août Septembre Octobre Novembre D…" at bounding box center [1123, 156] width 132 height 33
click at [1058, 140] on select "[PERSON_NAME] Mars [PERSON_NAME] Juin Juillet Août Septembre Octobre Novembre D…" at bounding box center [1123, 156] width 132 height 33
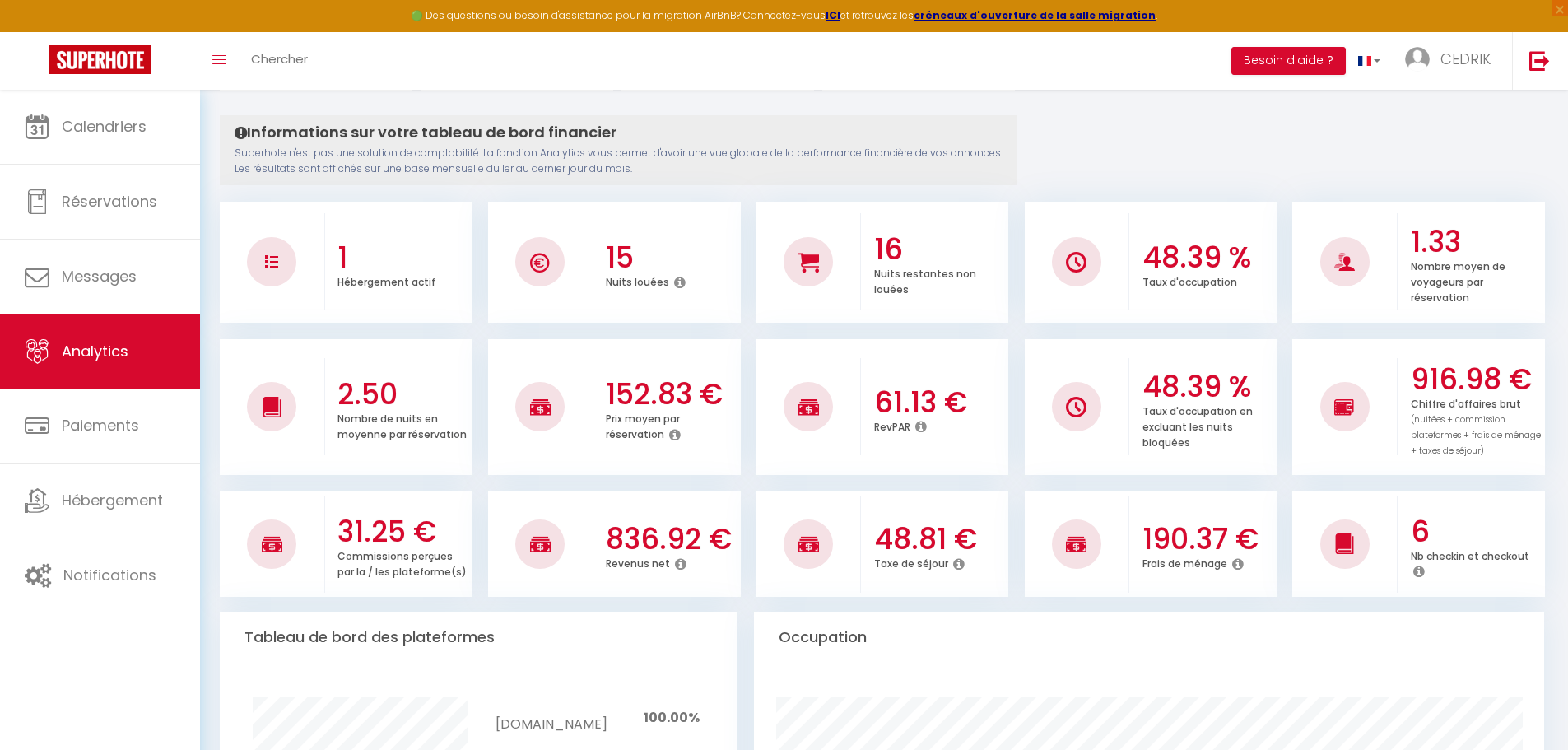
scroll to position [165, 0]
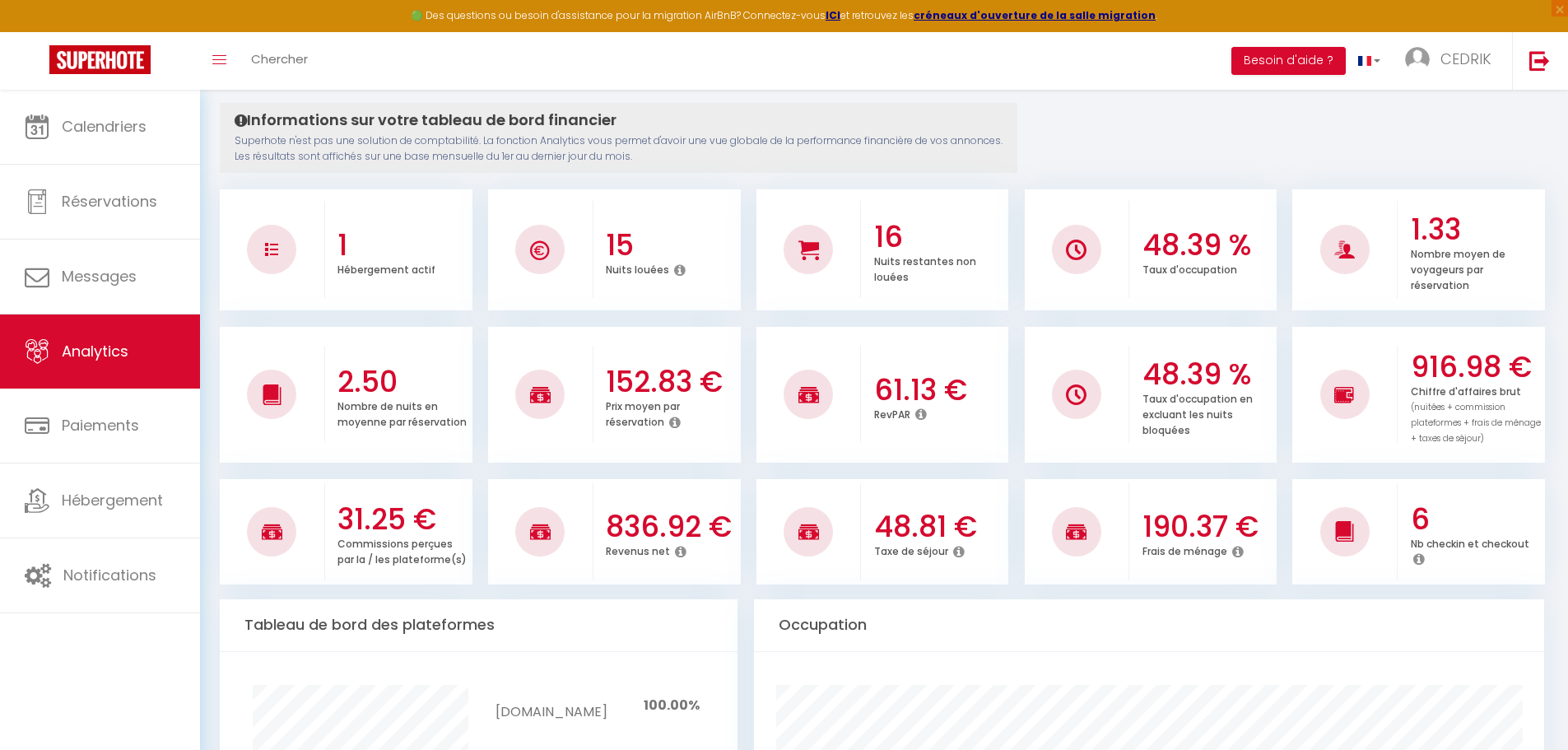
click at [677, 549] on icon at bounding box center [680, 551] width 11 height 13
click at [675, 545] on icon at bounding box center [680, 551] width 11 height 13
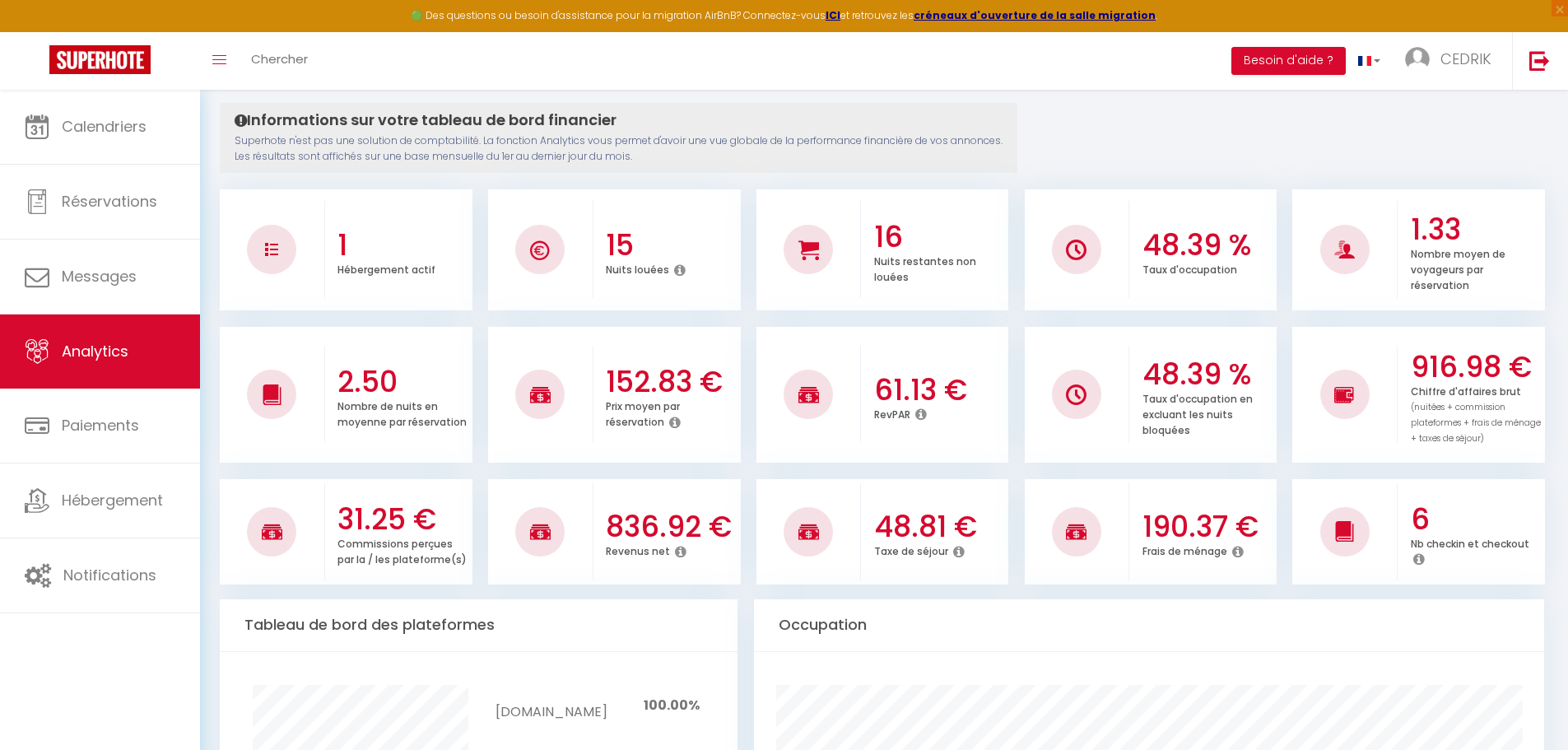
click at [675, 545] on icon at bounding box center [680, 551] width 11 height 13
click at [679, 548] on icon at bounding box center [680, 551] width 11 height 13
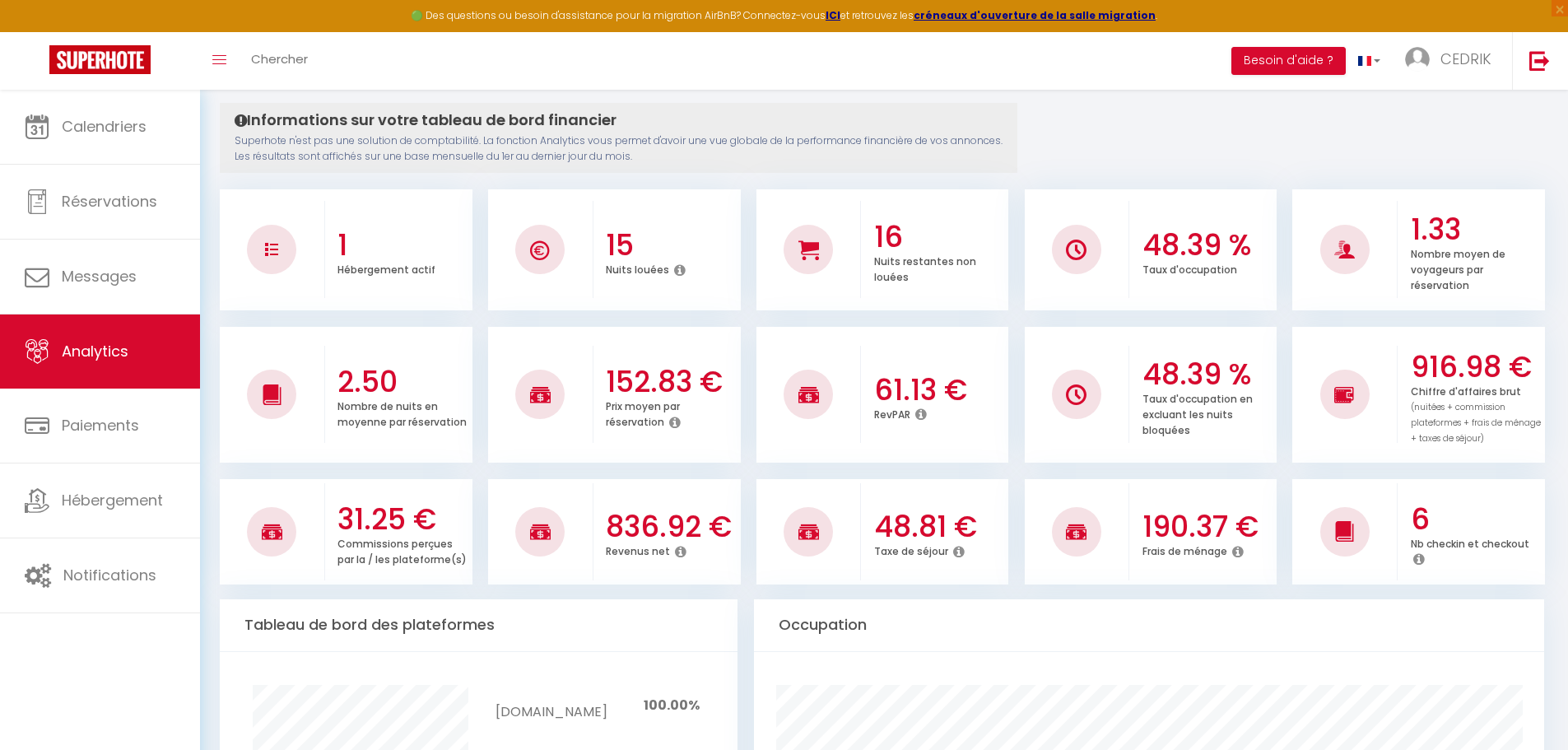
click at [679, 550] on icon at bounding box center [680, 551] width 11 height 13
click at [676, 554] on icon at bounding box center [680, 551] width 11 height 13
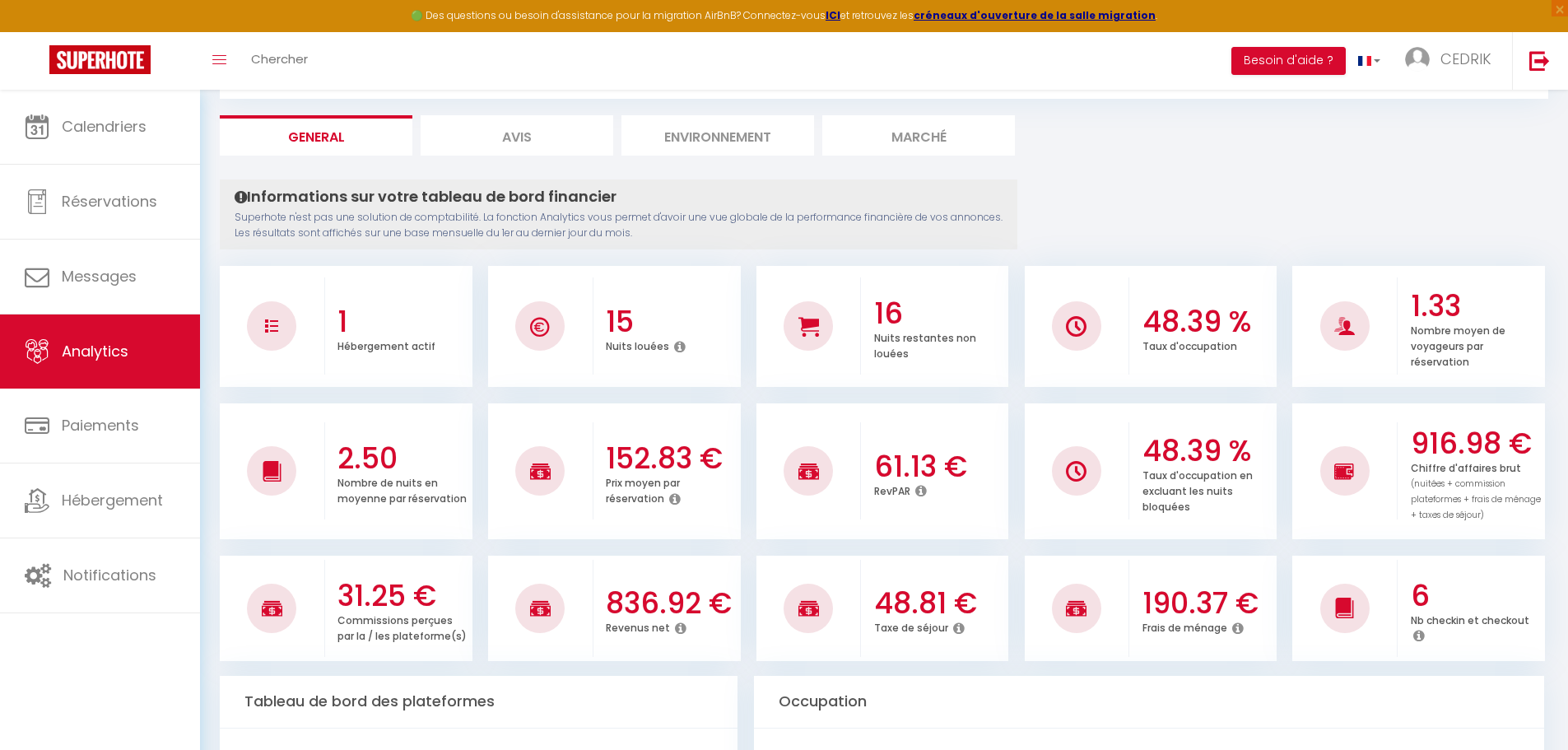
scroll to position [0, 0]
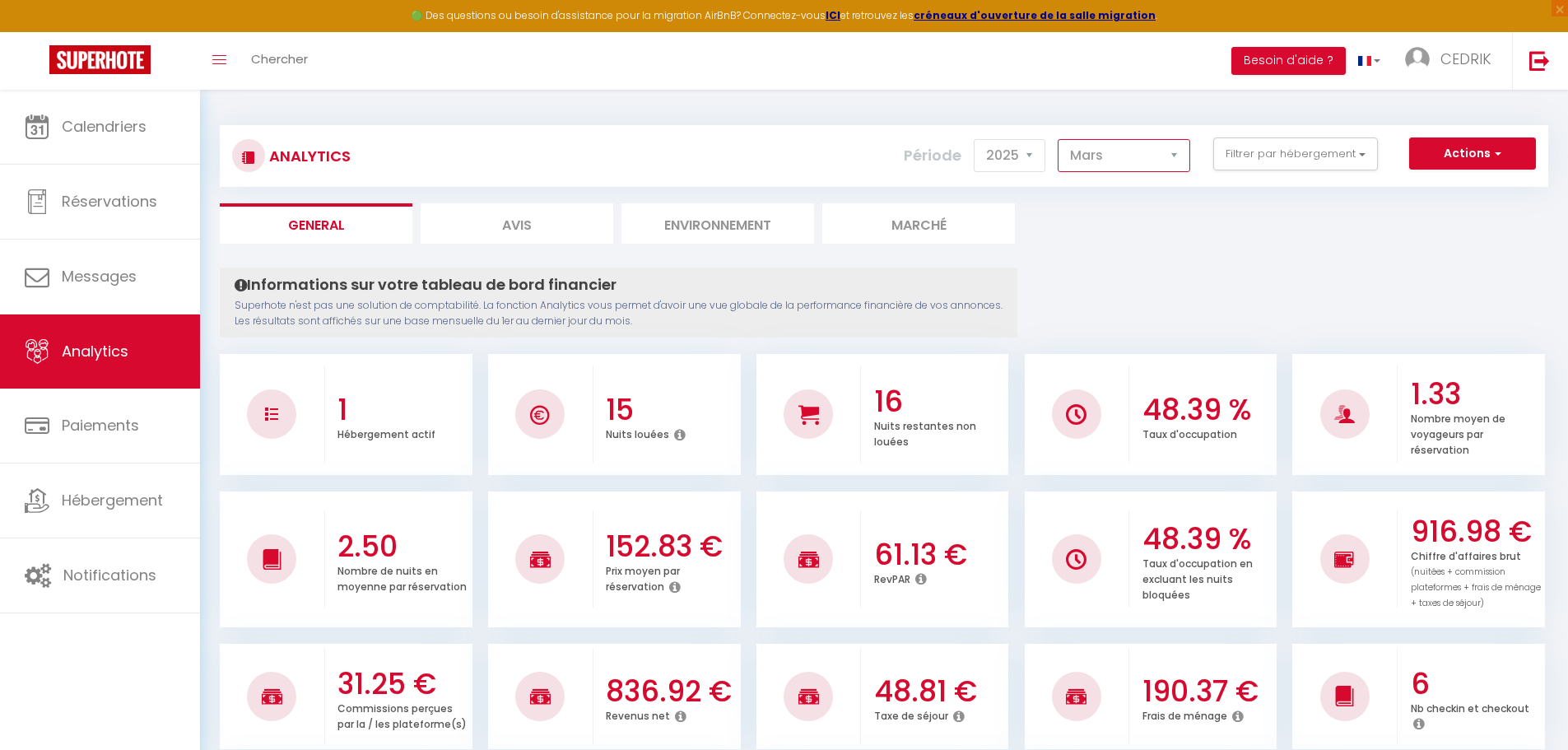
click at [1166, 155] on select "[PERSON_NAME] Mars [PERSON_NAME] Juin Juillet Août Septembre Octobre Novembre D…" at bounding box center [1123, 156] width 132 height 33
click at [1058, 140] on select "[PERSON_NAME] Mars [PERSON_NAME] Juin Juillet Août Septembre Octobre Novembre D…" at bounding box center [1123, 156] width 132 height 33
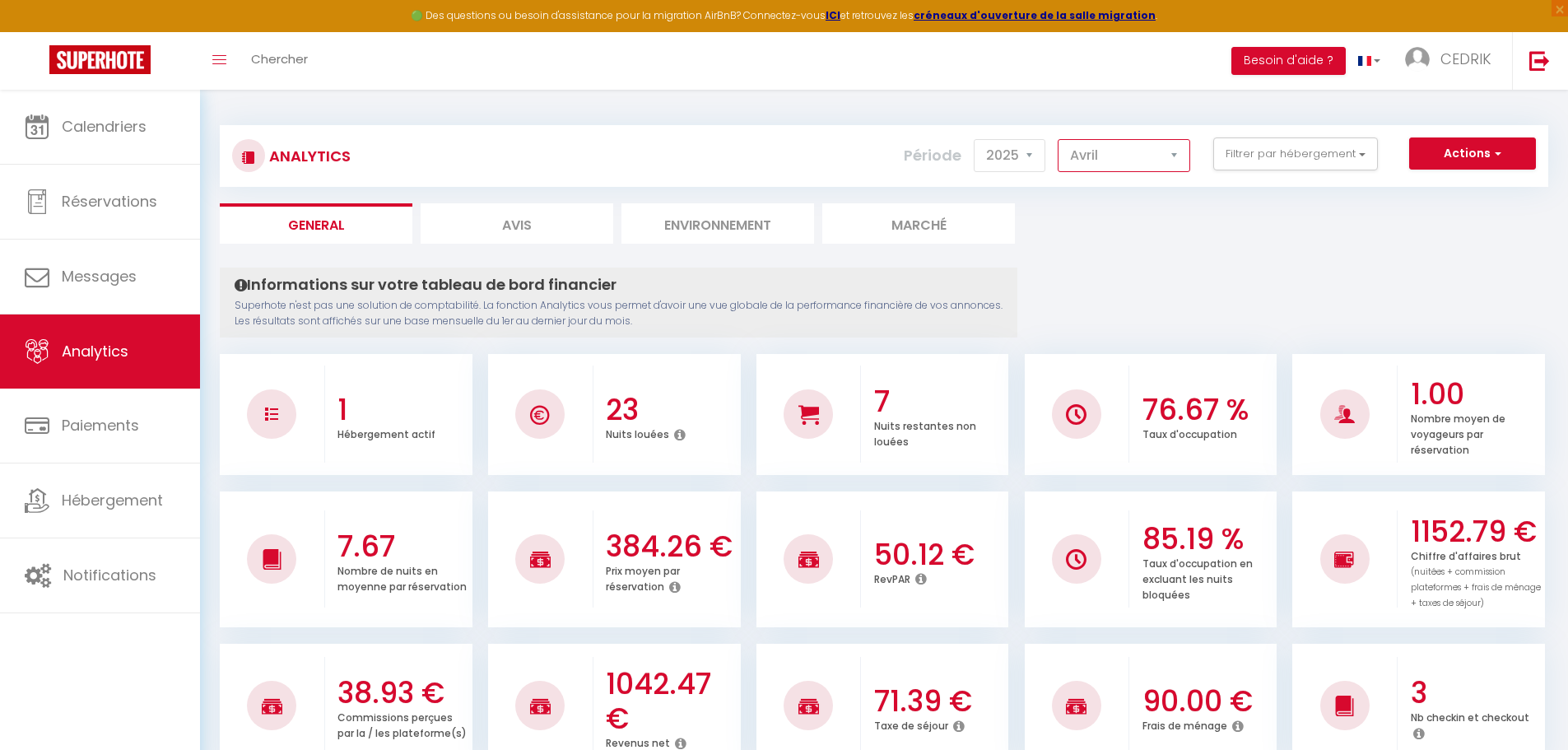
click at [1181, 155] on select "[PERSON_NAME] Mars [PERSON_NAME] Juin Juillet Août Septembre Octobre Novembre D…" at bounding box center [1123, 156] width 132 height 33
click at [1058, 140] on select "[PERSON_NAME] Mars [PERSON_NAME] Juin Juillet Août Septembre Octobre Novembre D…" at bounding box center [1123, 156] width 132 height 33
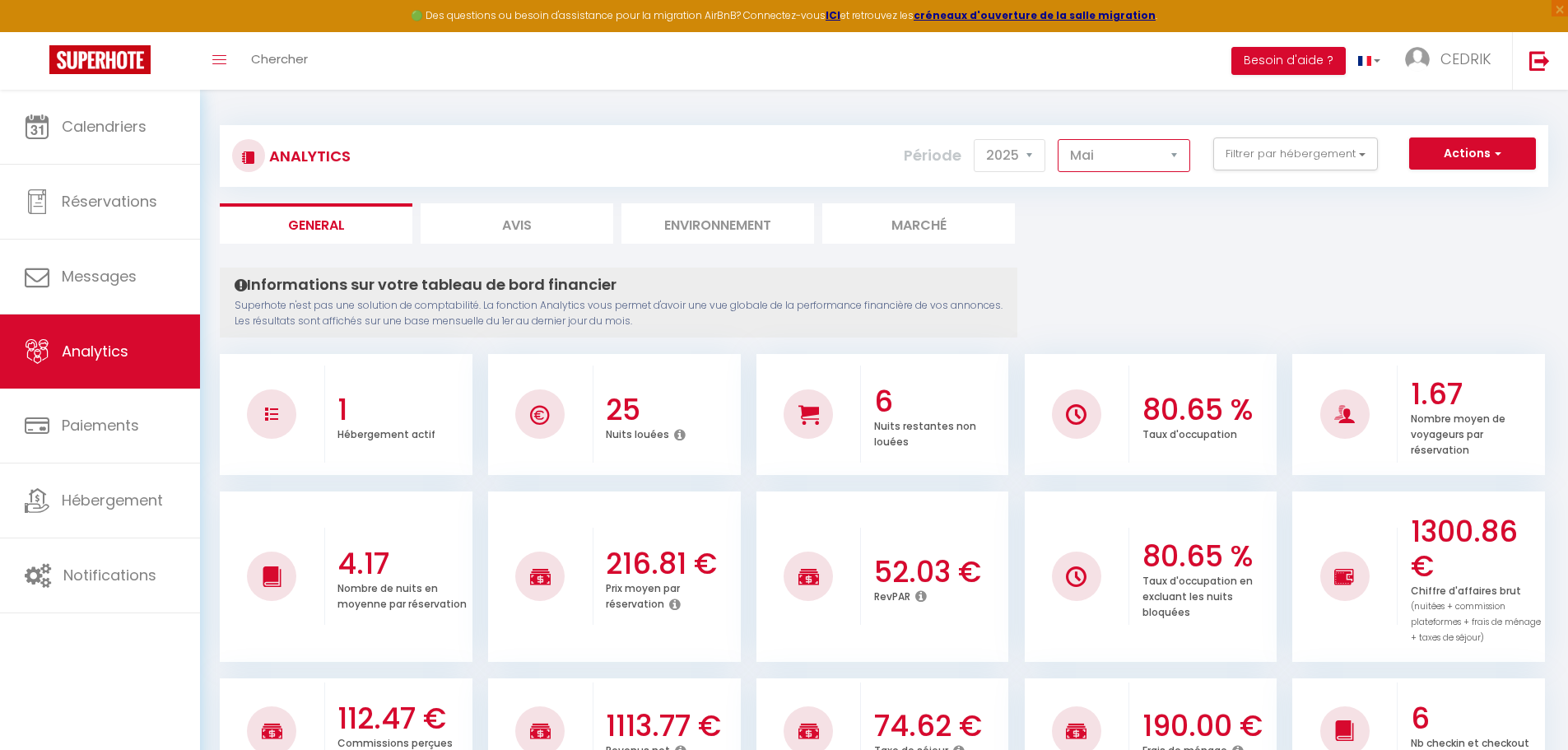
click at [1175, 151] on select "[PERSON_NAME] Mars [PERSON_NAME] Juin Juillet Août Septembre Octobre Novembre D…" at bounding box center [1123, 156] width 132 height 33
click at [1058, 140] on select "[PERSON_NAME] Mars [PERSON_NAME] Juin Juillet Août Septembre Octobre Novembre D…" at bounding box center [1123, 156] width 132 height 33
click at [1176, 156] on select "[PERSON_NAME] Mars [PERSON_NAME] Juin Juillet Août Septembre Octobre Novembre D…" at bounding box center [1123, 156] width 132 height 33
click at [1058, 140] on select "[PERSON_NAME] Mars [PERSON_NAME] Juin Juillet Août Septembre Octobre Novembre D…" at bounding box center [1123, 156] width 132 height 33
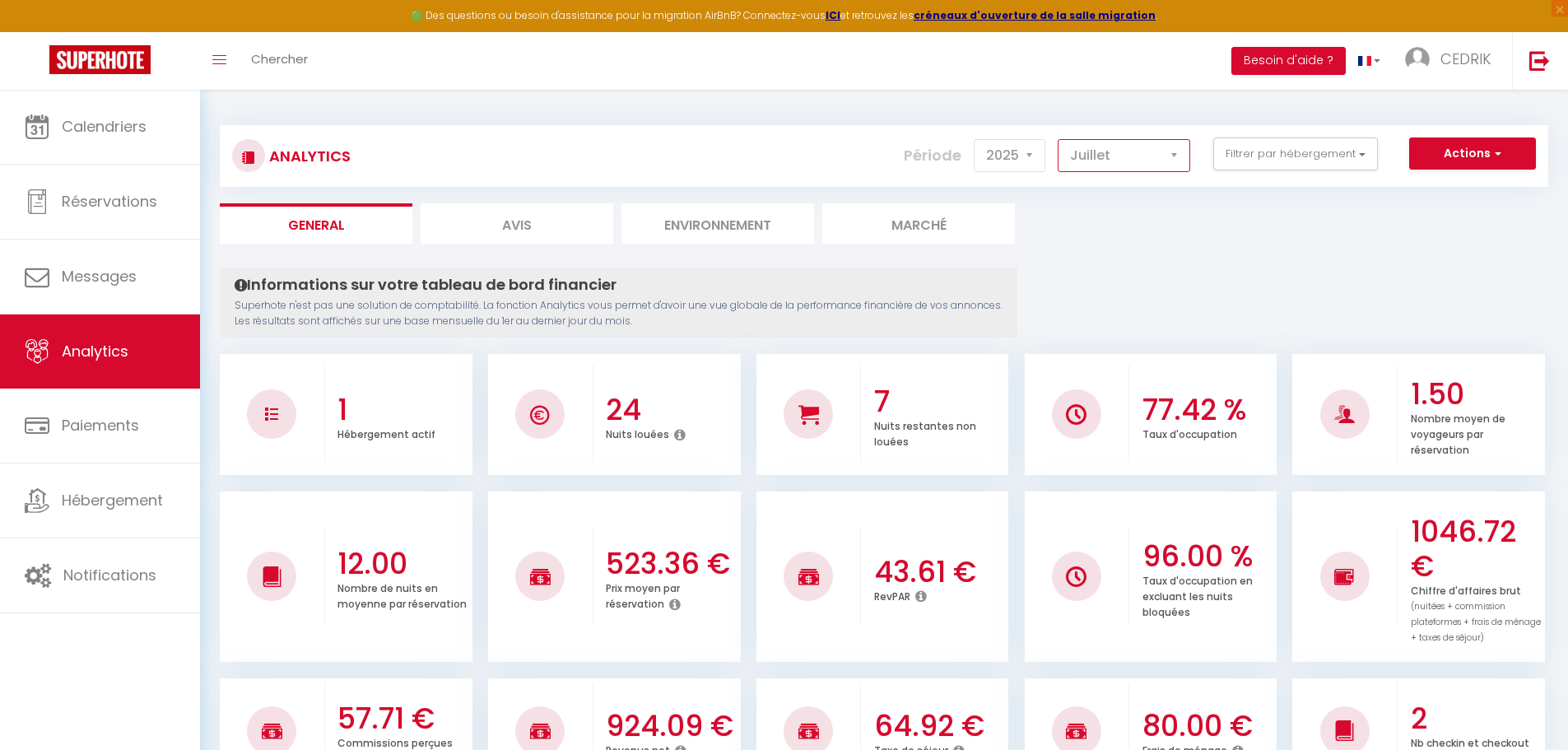
click at [1178, 151] on select "[PERSON_NAME] Mars [PERSON_NAME] Juin Juillet Août Septembre Octobre Novembre D…" at bounding box center [1123, 156] width 132 height 33
click at [1058, 140] on select "[PERSON_NAME] Mars [PERSON_NAME] Juin Juillet Août Septembre Octobre Novembre D…" at bounding box center [1123, 156] width 132 height 33
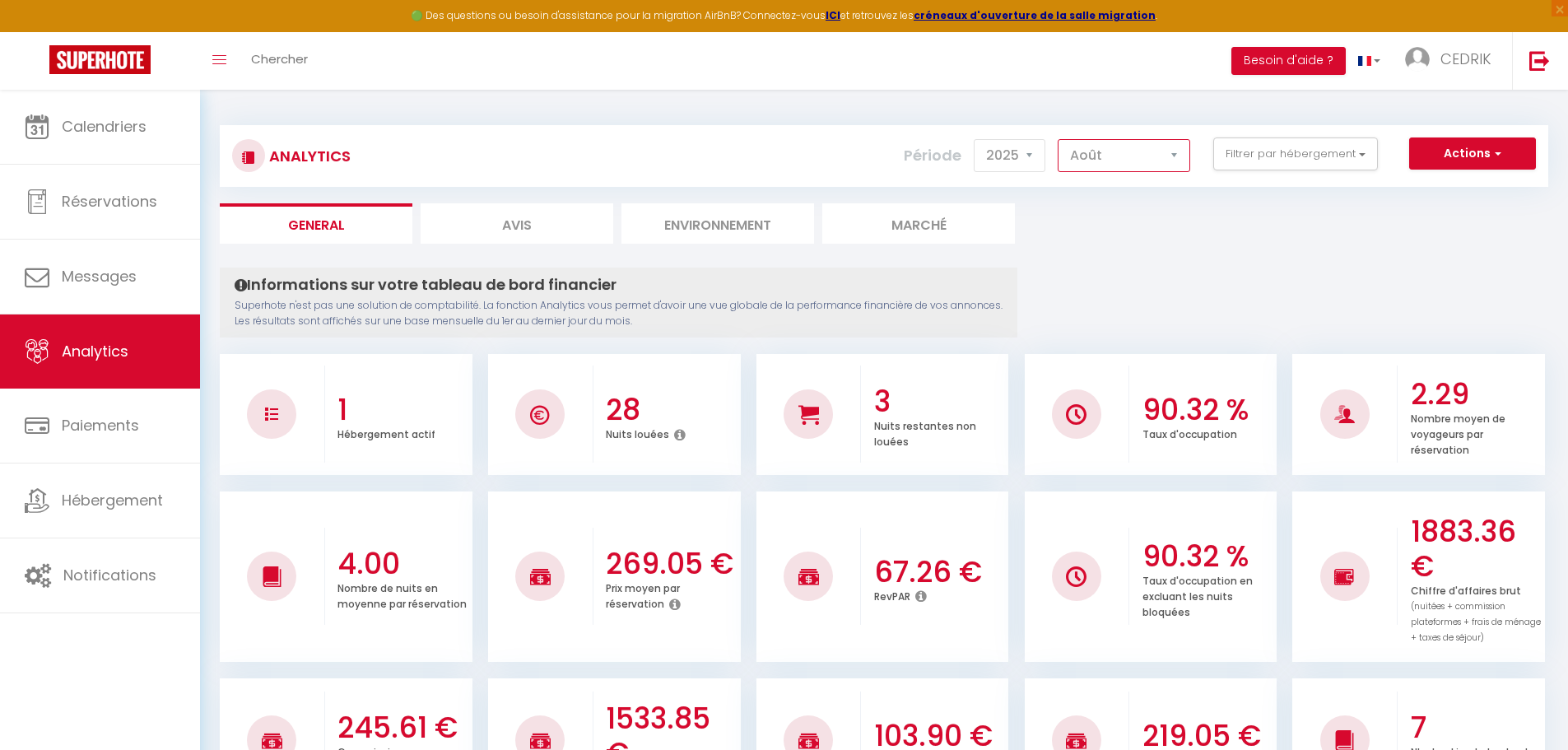
click at [1176, 151] on select "[PERSON_NAME] Mars [PERSON_NAME] Juin Juillet Août Septembre Octobre Novembre D…" at bounding box center [1123, 156] width 132 height 33
click at [1175, 154] on select "[PERSON_NAME] Mars [PERSON_NAME] Juin Juillet Août Septembre Octobre Novembre D…" at bounding box center [1123, 156] width 132 height 33
click at [1058, 140] on select "[PERSON_NAME] Mars [PERSON_NAME] Juin Juillet Août Septembre Octobre Novembre D…" at bounding box center [1123, 156] width 132 height 33
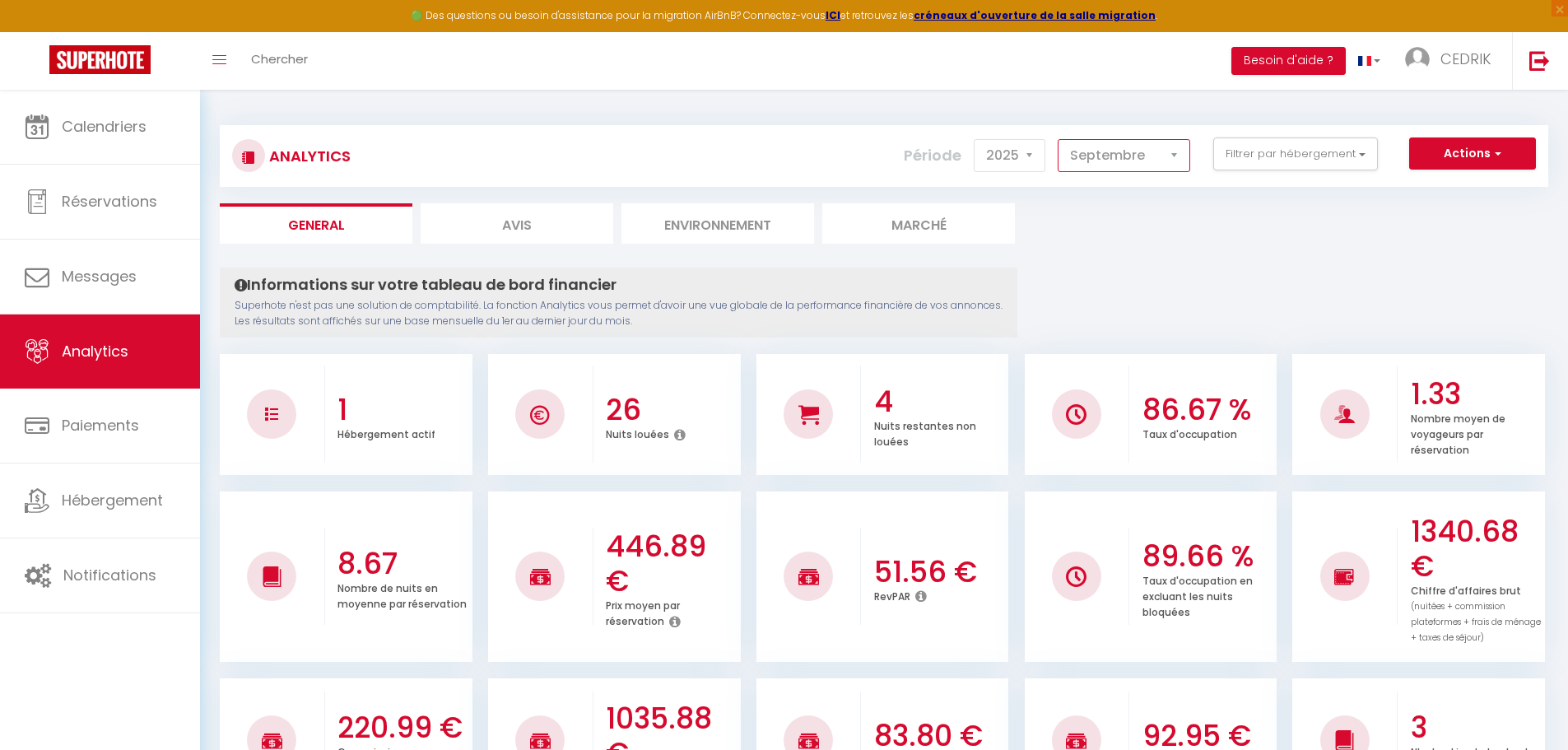
click at [1178, 153] on select "[PERSON_NAME] Mars [PERSON_NAME] Juin Juillet Août Septembre Octobre Novembre D…" at bounding box center [1123, 156] width 132 height 33
select select "10"
click at [1058, 140] on select "[PERSON_NAME] Mars [PERSON_NAME] Juin Juillet Août Septembre Octobre Novembre D…" at bounding box center [1123, 156] width 132 height 33
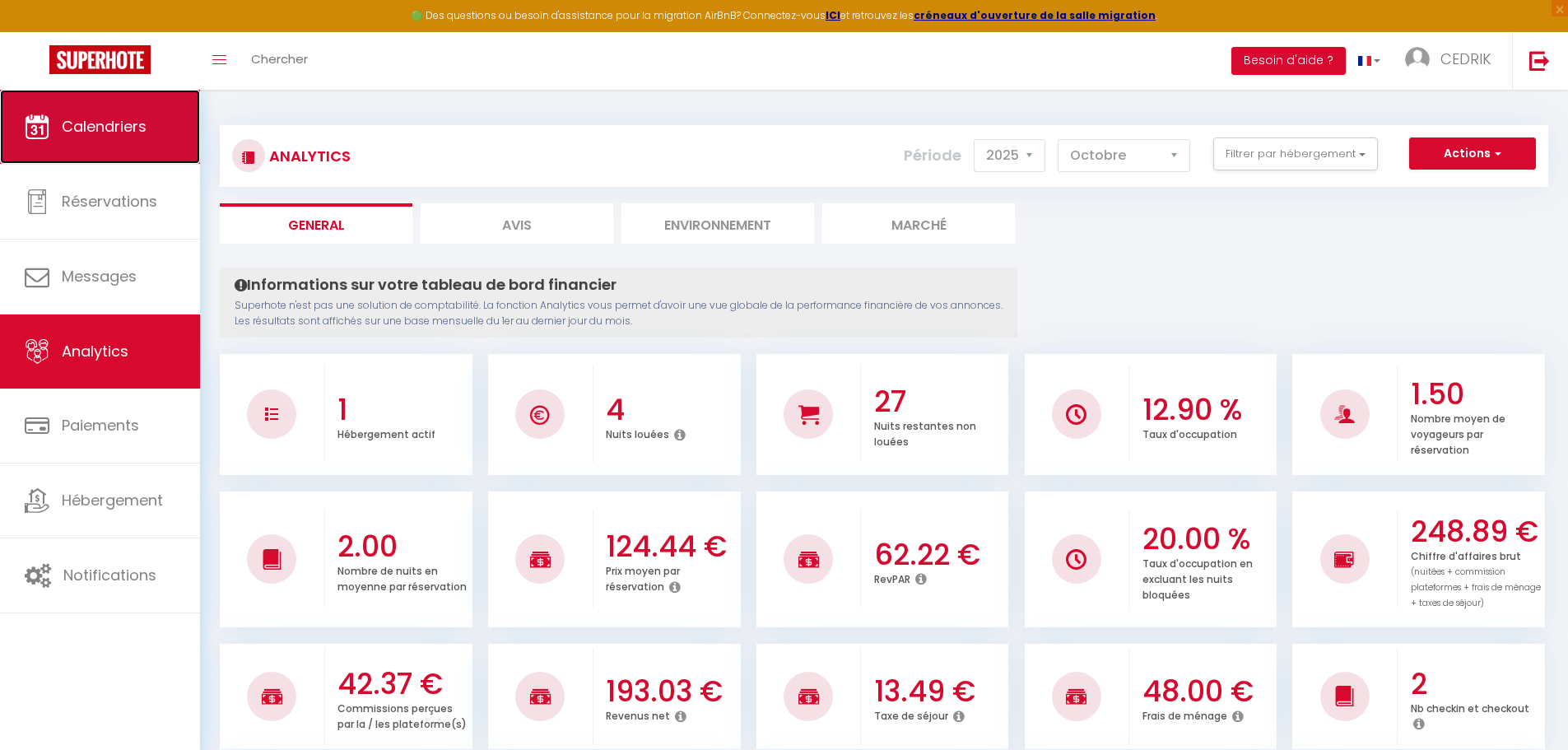
click at [81, 126] on span "Calendriers" at bounding box center [104, 126] width 85 height 21
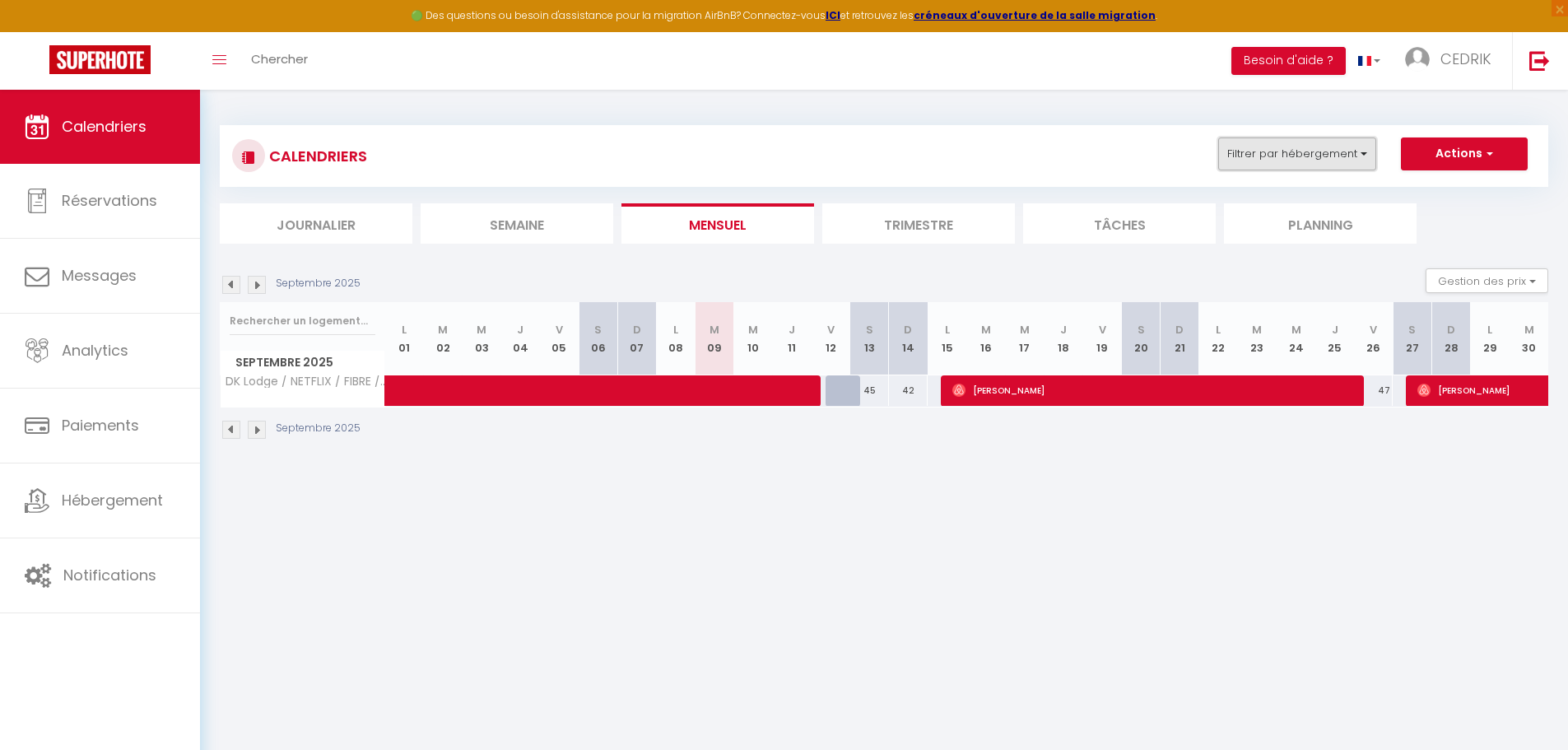
click at [1354, 149] on button "Filtrer par hébergement" at bounding box center [1297, 154] width 158 height 33
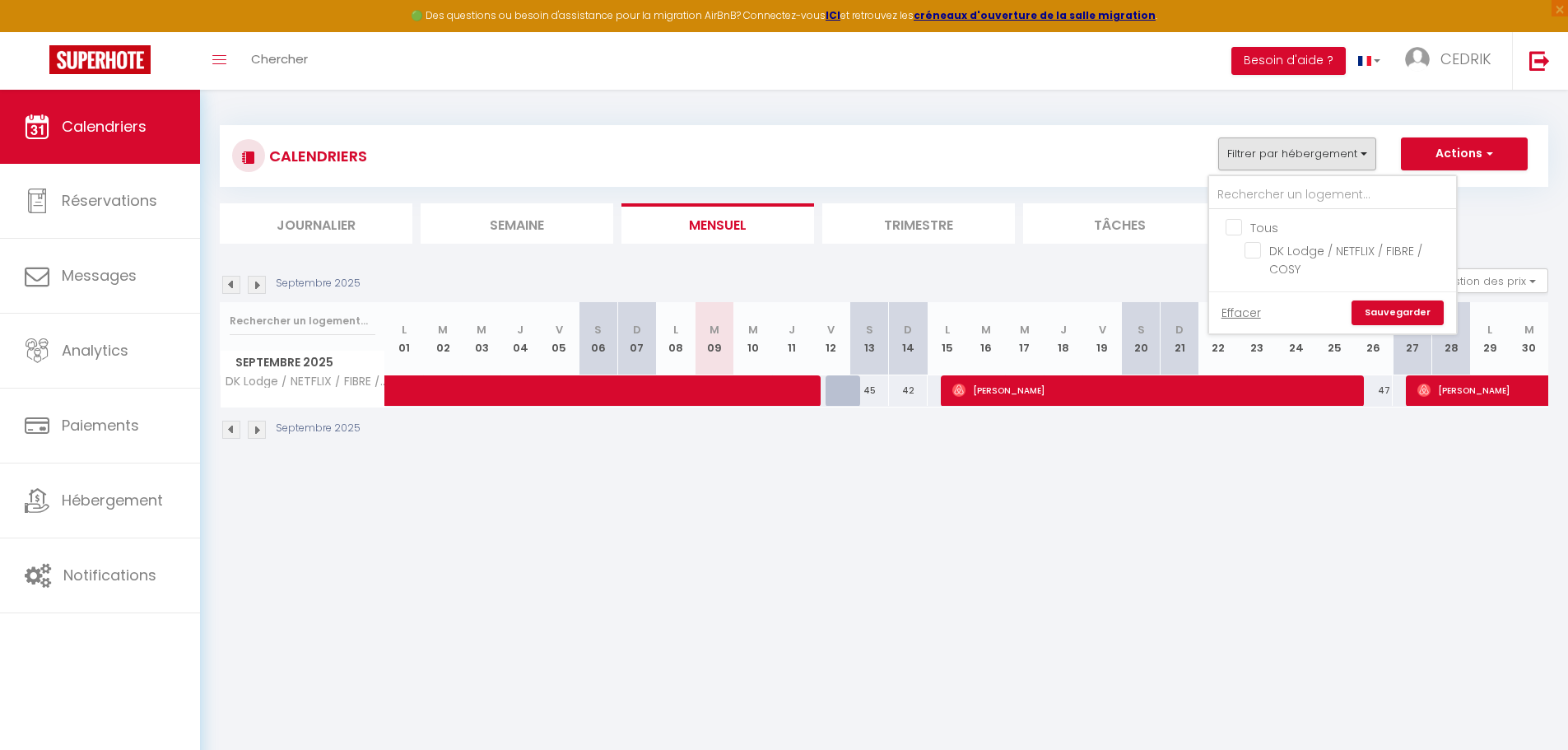
click at [1217, 141] on div "Filtrer par hébergement Tous DK Lodge / NETFLIX / FIBRE / COSY Effacer Sauvegar…" at bounding box center [1230, 154] width 45 height 33
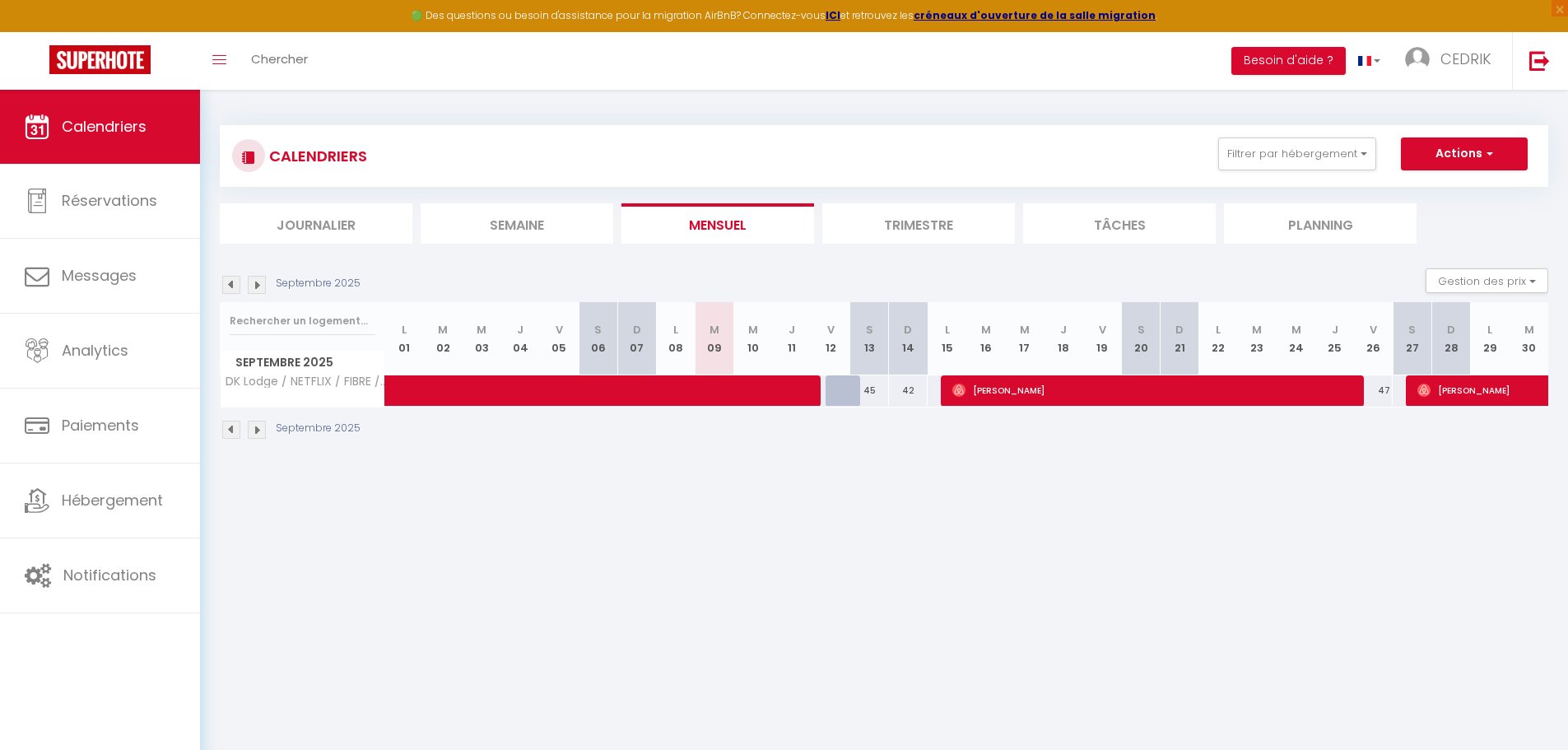
click at [972, 209] on li "Trimestre" at bounding box center [918, 223] width 193 height 40
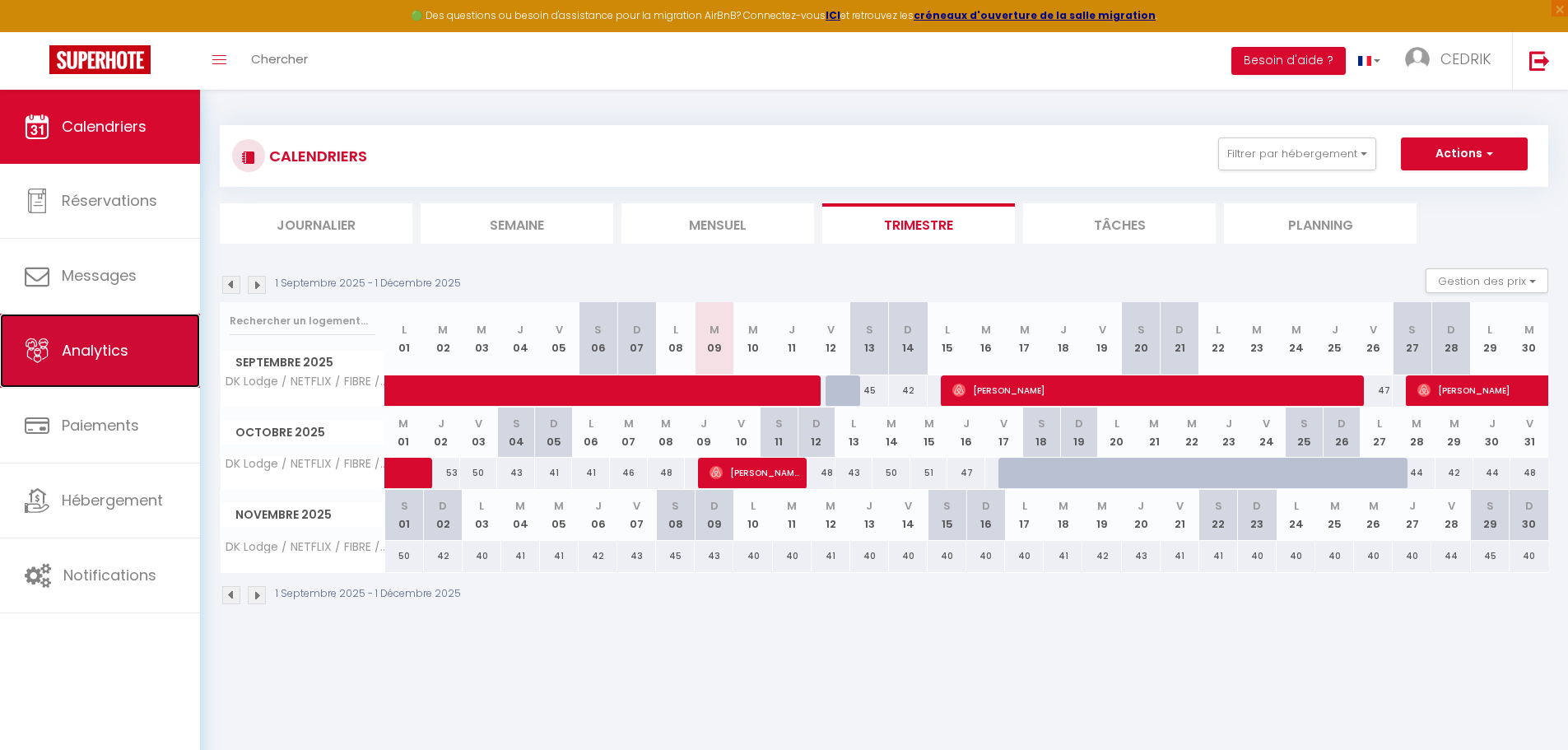
click at [105, 351] on span "Analytics" at bounding box center [95, 351] width 66 height 21
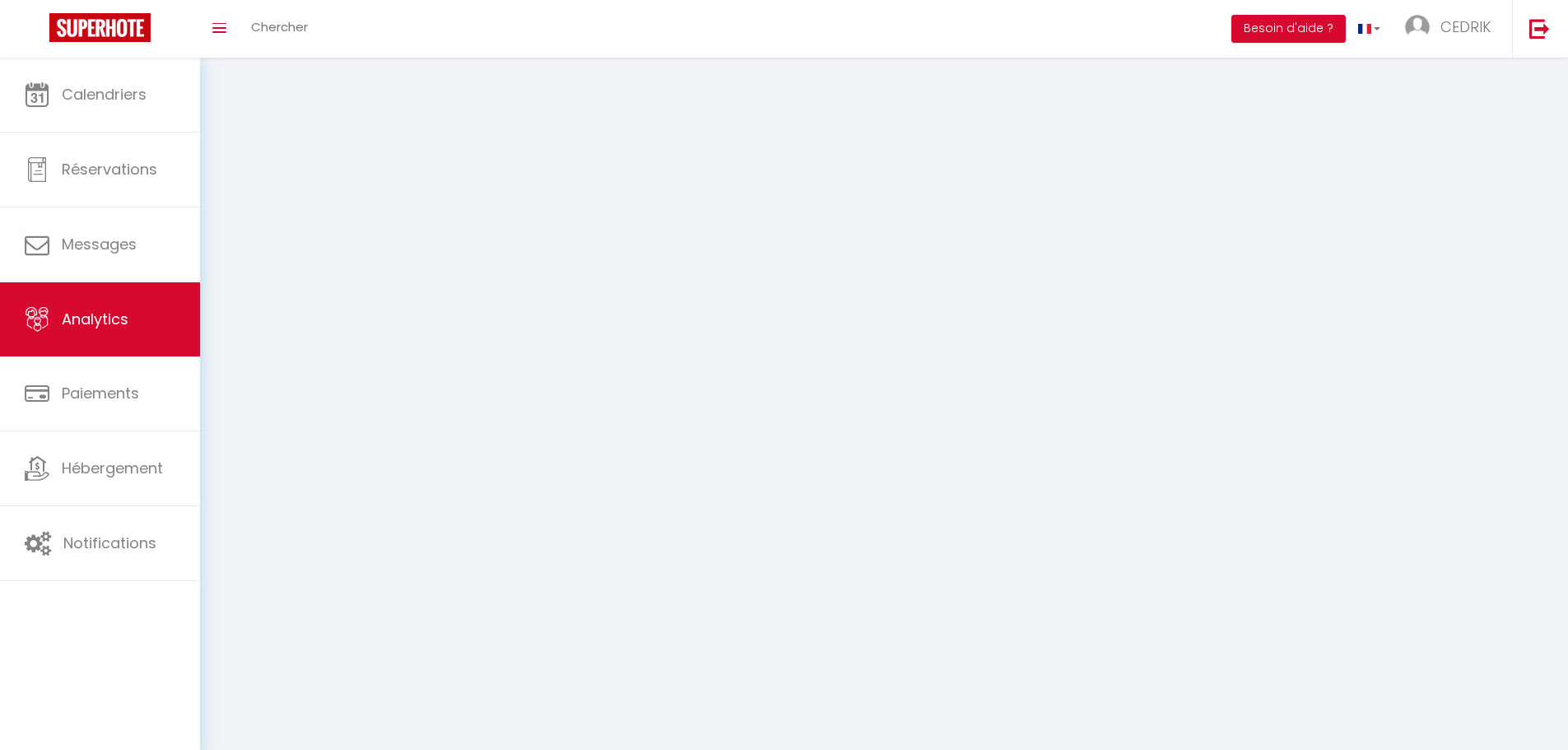
select select "2025"
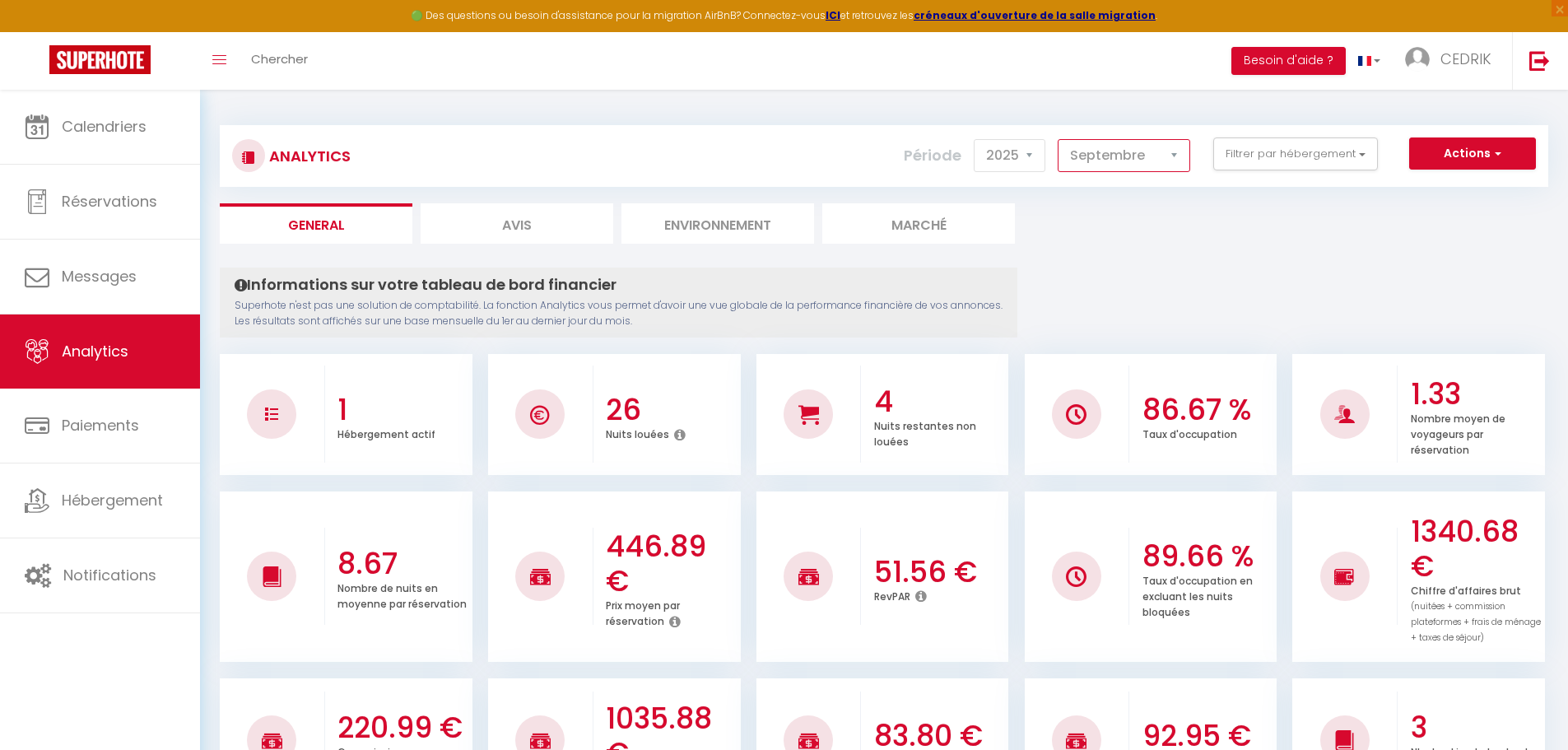
click at [1175, 143] on select "[PERSON_NAME] Mars [PERSON_NAME] Juin Juillet Août Septembre Octobre Novembre D…" at bounding box center [1123, 156] width 132 height 33
select select "10"
click at [1058, 140] on select "[PERSON_NAME] Mars [PERSON_NAME] Juin Juillet Août Septembre Octobre Novembre D…" at bounding box center [1123, 156] width 132 height 33
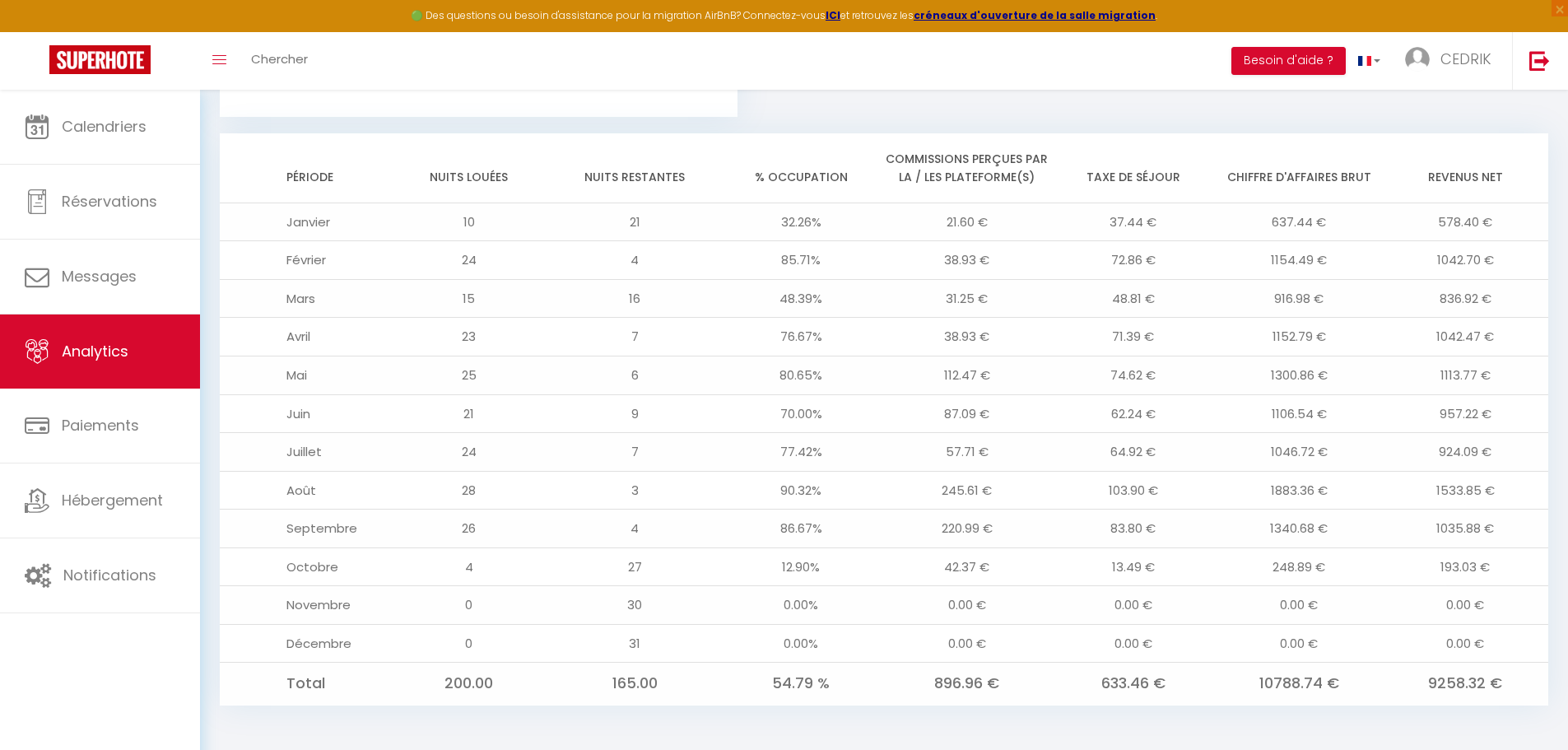
scroll to position [1270, 0]
